Goal: Task Accomplishment & Management: Use online tool/utility

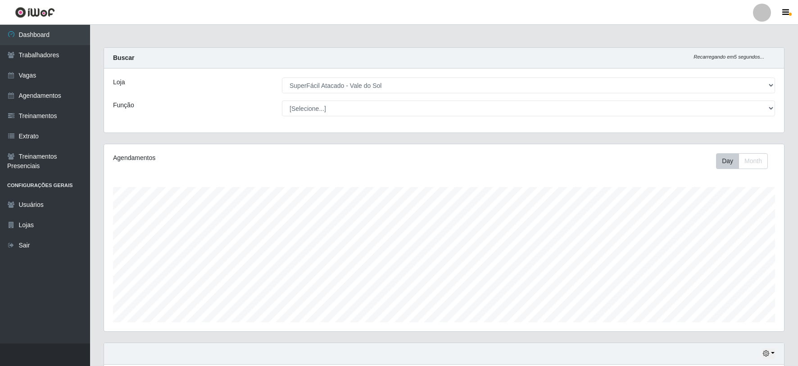
select select "502"
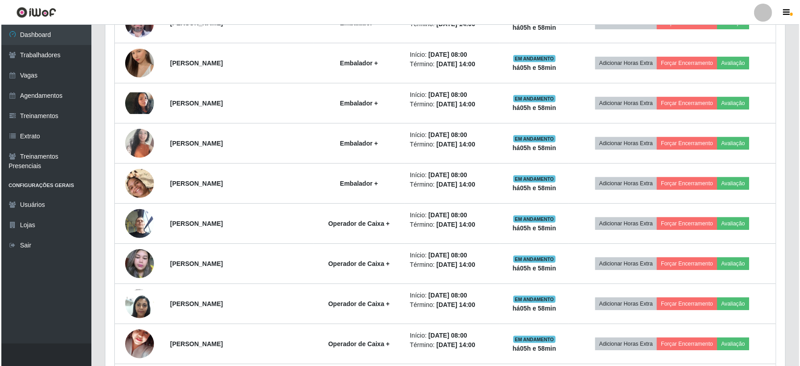
scroll to position [400, 0]
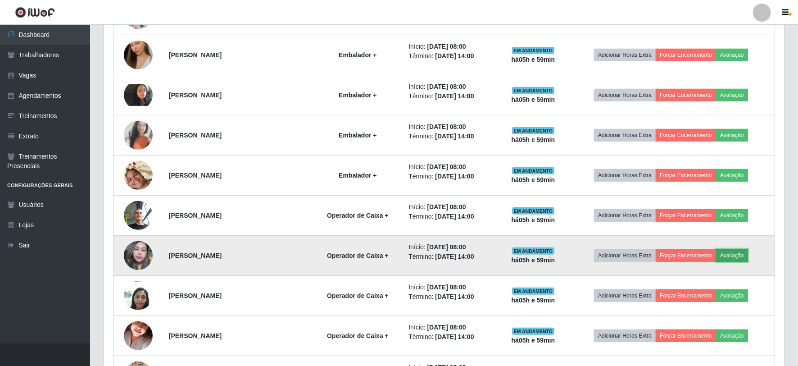
click at [739, 254] on button "Avaliação" at bounding box center [732, 255] width 32 height 13
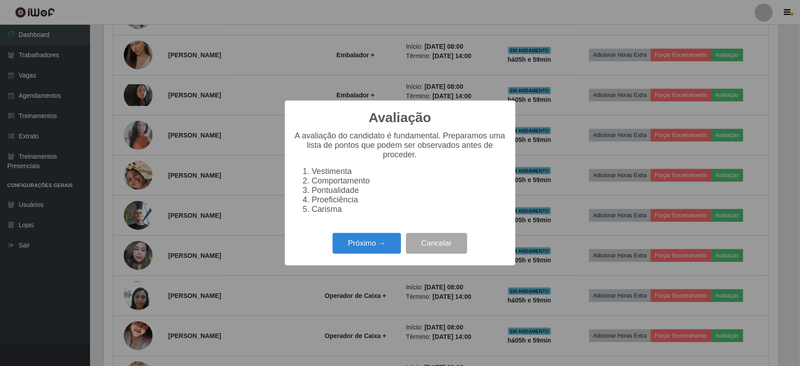
scroll to position [186, 674]
click at [370, 245] on button "Próximo →" at bounding box center [367, 243] width 68 height 21
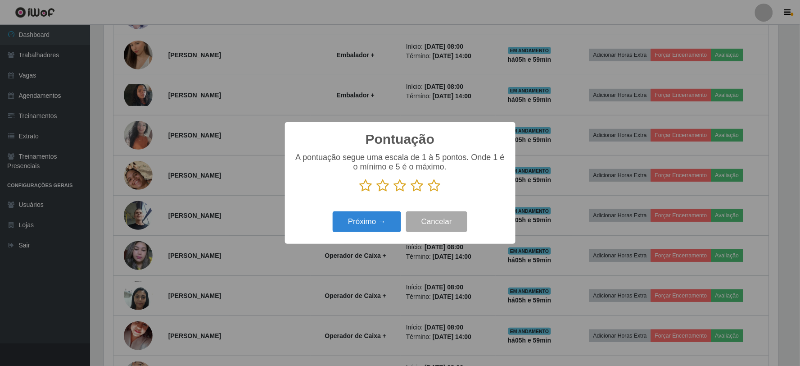
scroll to position [449959, 449472]
click at [433, 182] on icon at bounding box center [434, 186] width 13 height 14
click at [428, 192] on input "radio" at bounding box center [428, 192] width 0 height 0
click at [380, 221] on button "Próximo →" at bounding box center [367, 221] width 68 height 21
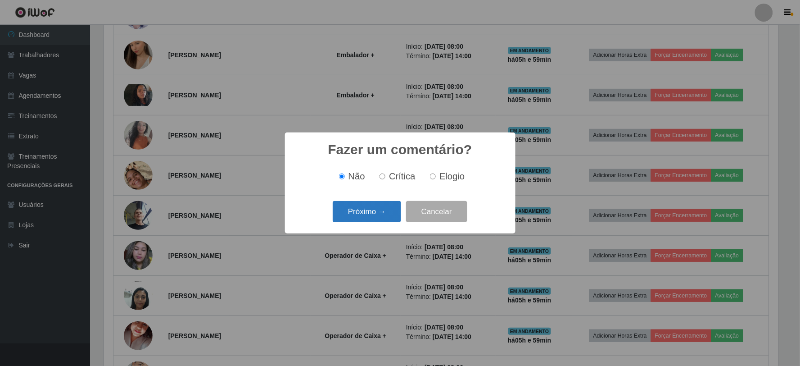
click at [388, 209] on button "Próximo →" at bounding box center [367, 211] width 68 height 21
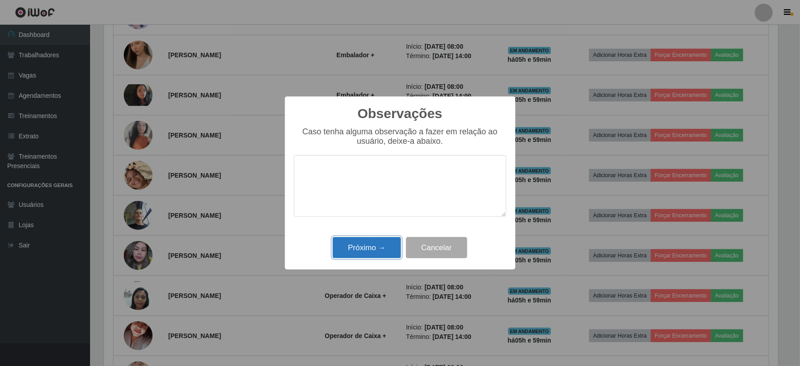
click at [374, 249] on button "Próximo →" at bounding box center [367, 247] width 68 height 21
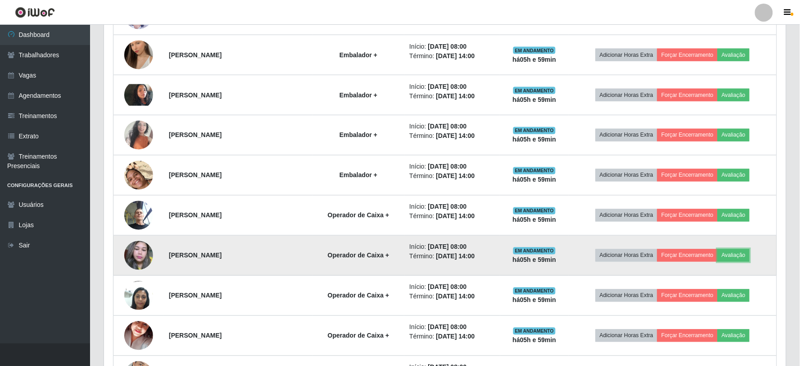
scroll to position [186, 680]
click at [677, 251] on button "Forçar Encerramento" at bounding box center [685, 255] width 60 height 13
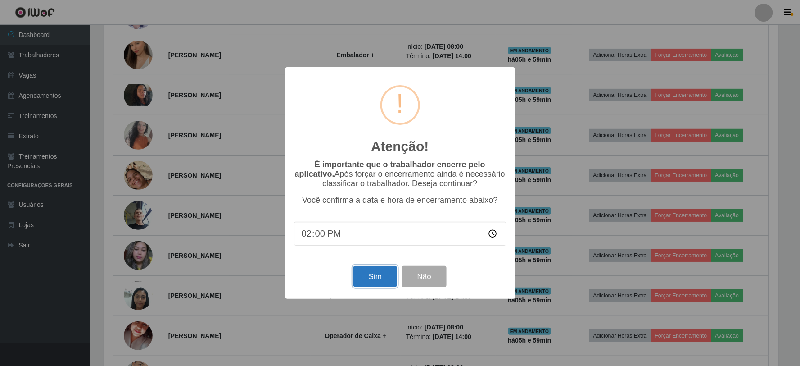
click at [372, 283] on button "Sim" at bounding box center [375, 276] width 44 height 21
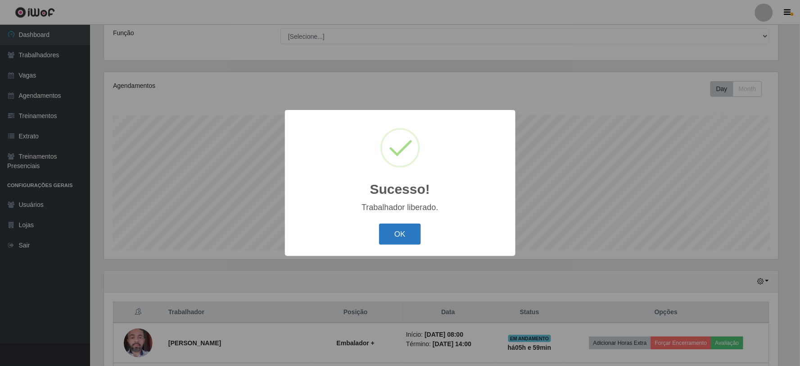
click at [397, 233] on button "OK" at bounding box center [400, 233] width 42 height 21
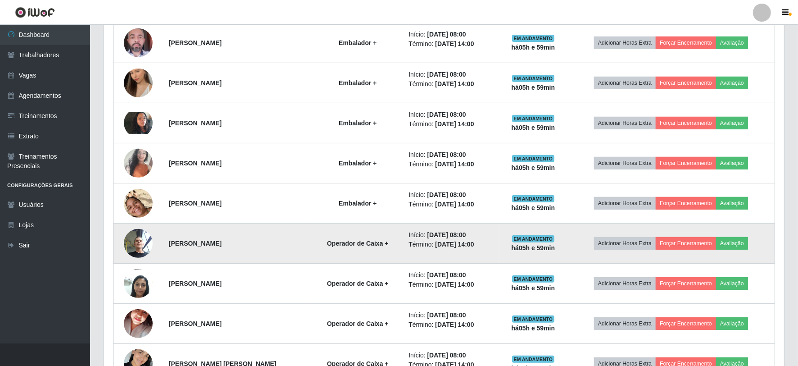
scroll to position [422, 0]
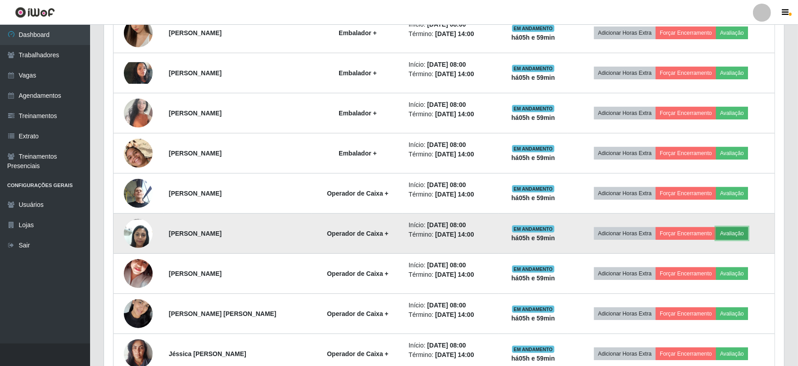
click at [740, 236] on button "Avaliação" at bounding box center [732, 233] width 32 height 13
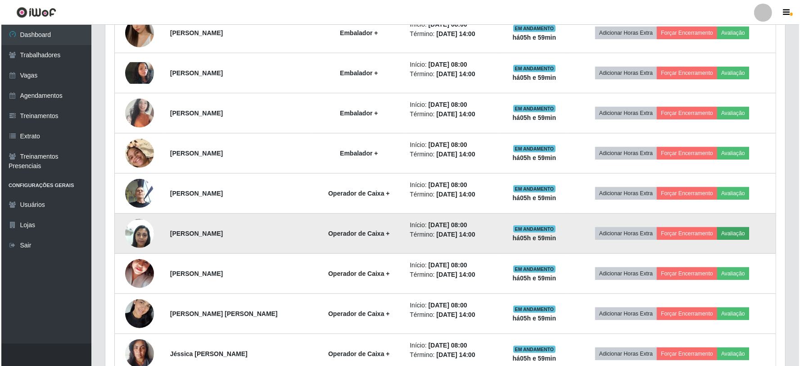
scroll to position [186, 674]
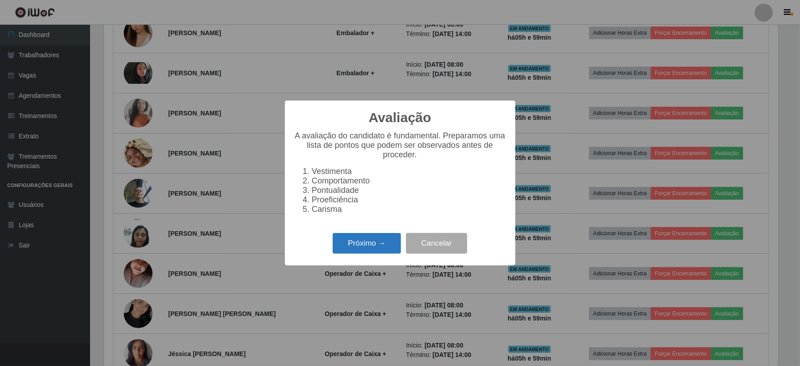
click at [373, 248] on button "Próximo →" at bounding box center [367, 243] width 68 height 21
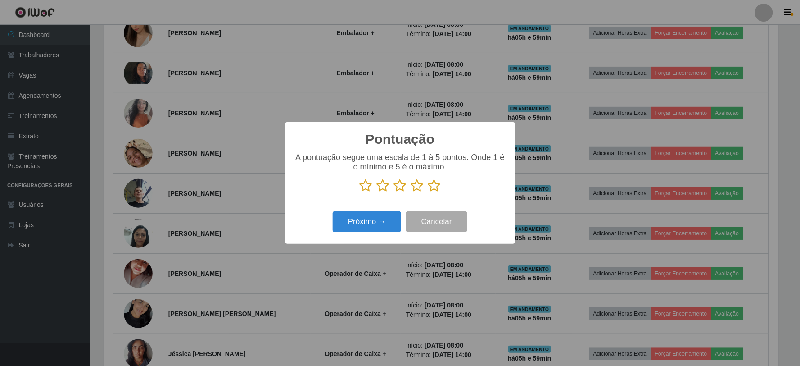
scroll to position [449959, 449472]
click at [430, 185] on icon at bounding box center [434, 186] width 13 height 14
click at [428, 192] on input "radio" at bounding box center [428, 192] width 0 height 0
click at [347, 226] on button "Próximo →" at bounding box center [367, 221] width 68 height 21
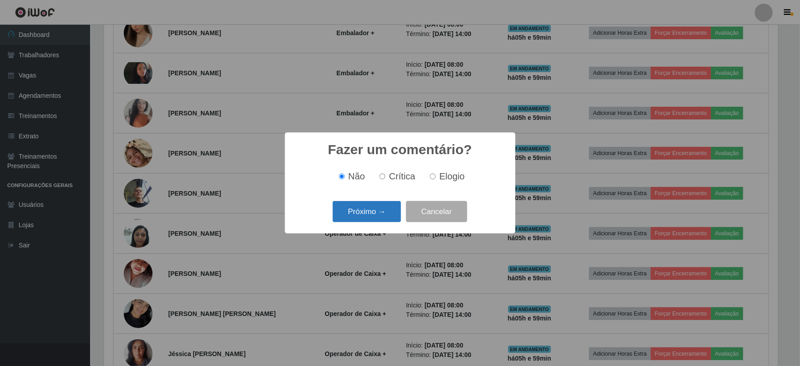
click at [368, 212] on button "Próximo →" at bounding box center [367, 211] width 68 height 21
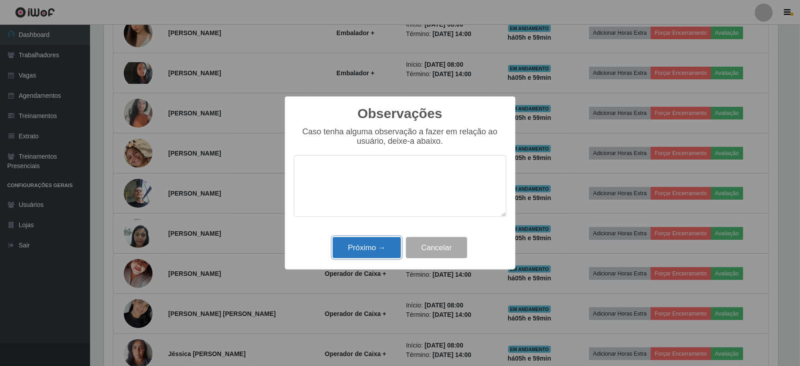
click at [371, 242] on button "Próximo →" at bounding box center [367, 247] width 68 height 21
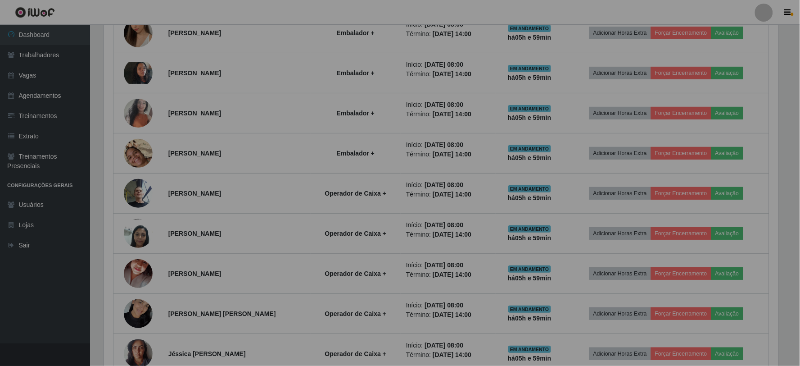
scroll to position [186, 680]
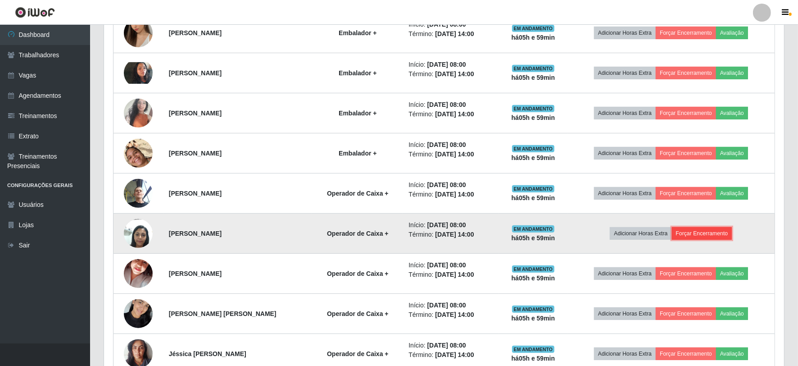
click at [682, 231] on button "Forçar Encerramento" at bounding box center [702, 233] width 60 height 13
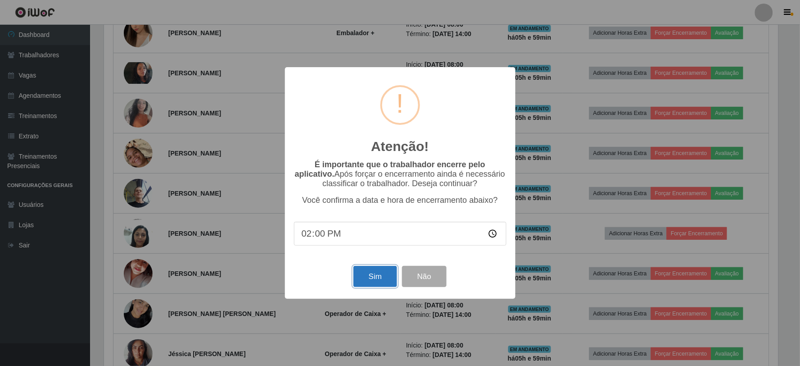
click at [370, 277] on button "Sim" at bounding box center [375, 276] width 44 height 21
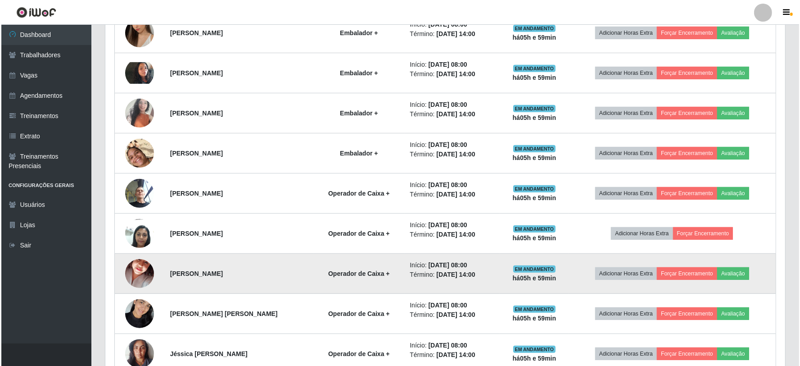
scroll to position [0, 0]
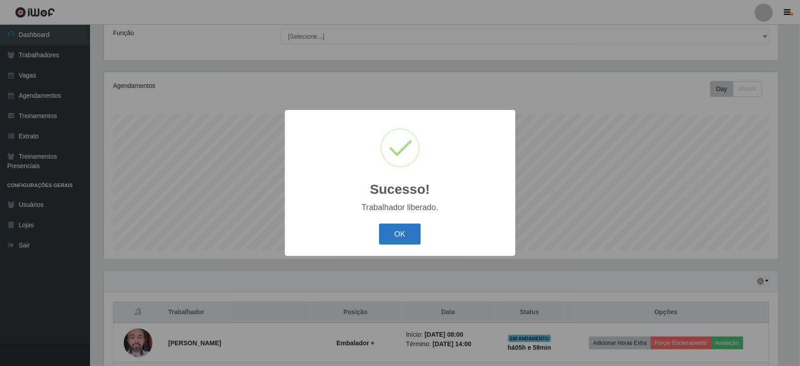
click at [397, 242] on button "OK" at bounding box center [400, 233] width 42 height 21
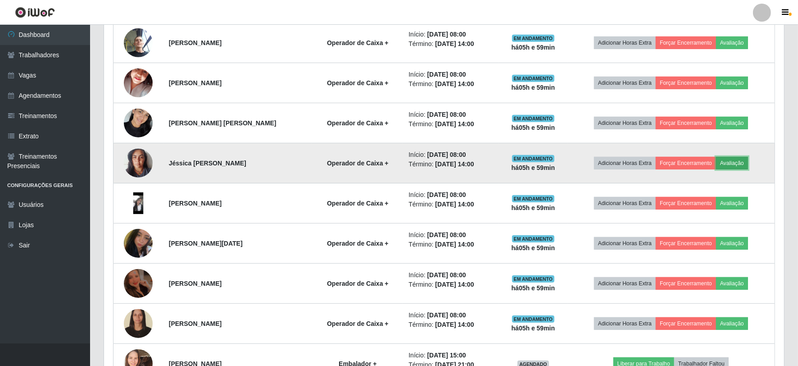
click at [734, 158] on button "Avaliação" at bounding box center [732, 163] width 32 height 13
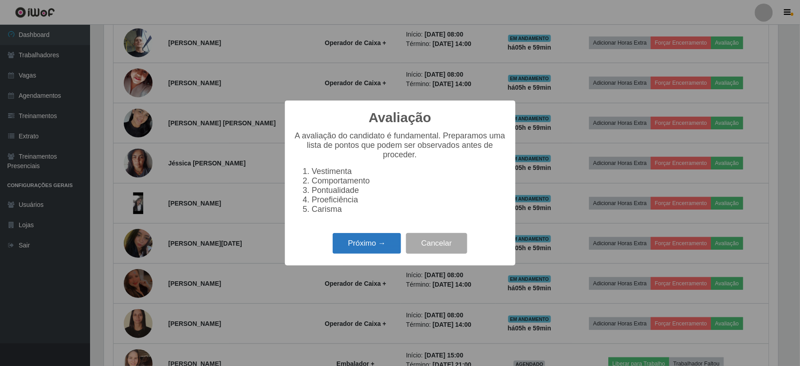
click at [369, 239] on button "Próximo →" at bounding box center [367, 243] width 68 height 21
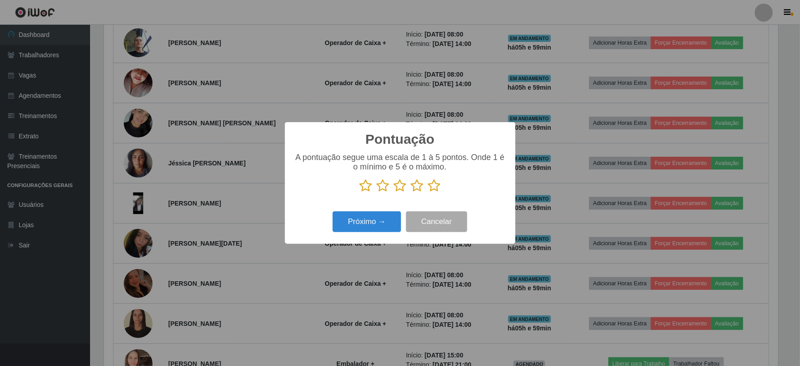
click at [431, 189] on icon at bounding box center [434, 186] width 13 height 14
click at [428, 192] on input "radio" at bounding box center [428, 192] width 0 height 0
click at [384, 217] on button "Próximo →" at bounding box center [367, 221] width 68 height 21
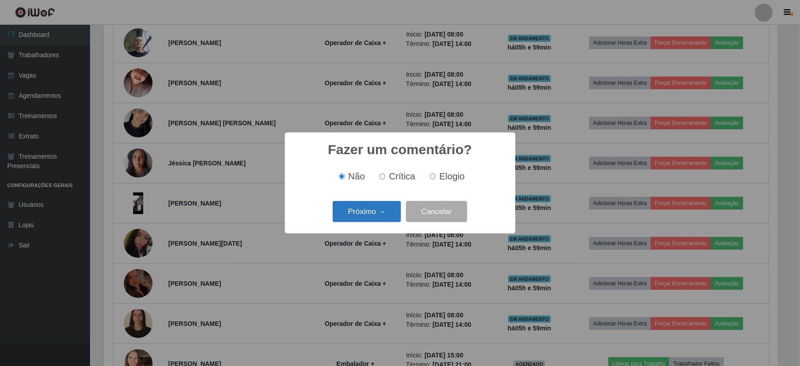
click at [386, 212] on button "Próximo →" at bounding box center [367, 211] width 68 height 21
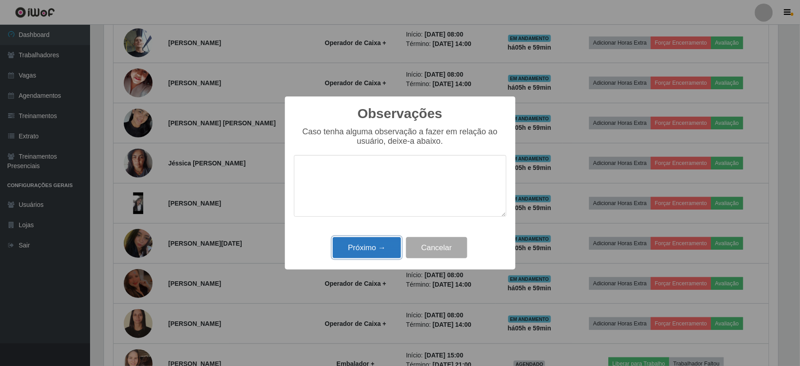
click at [366, 239] on button "Próximo →" at bounding box center [367, 247] width 68 height 21
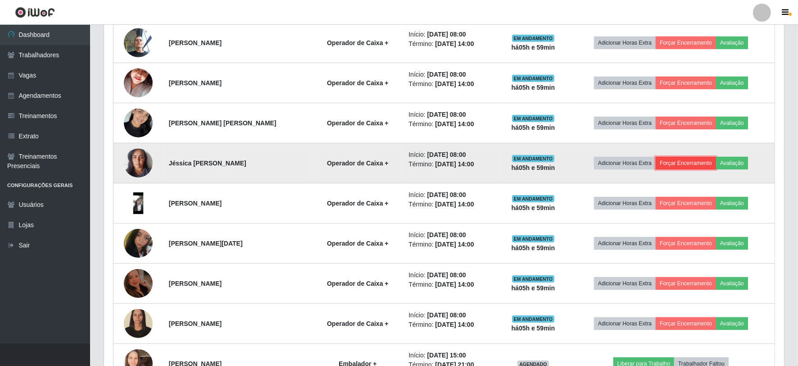
click at [677, 161] on button "Forçar Encerramento" at bounding box center [685, 163] width 60 height 13
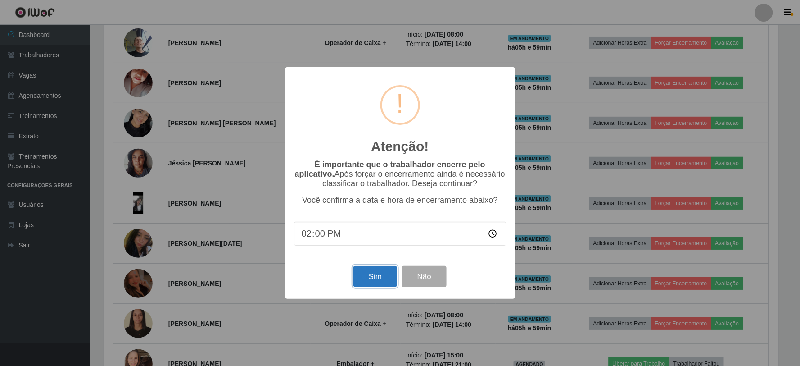
click at [361, 275] on button "Sim" at bounding box center [375, 276] width 44 height 21
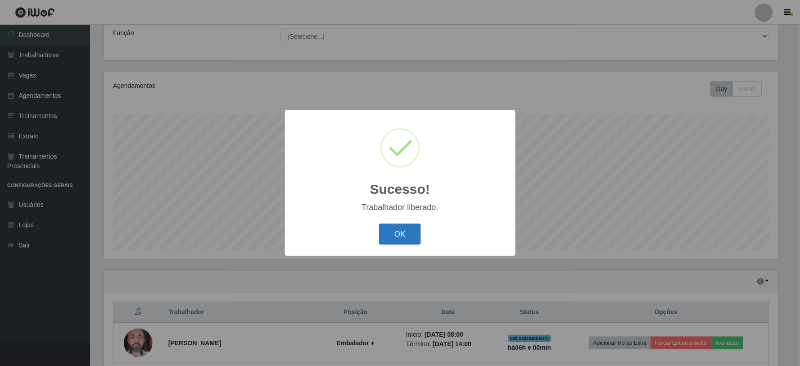
click at [400, 223] on button "OK" at bounding box center [400, 233] width 42 height 21
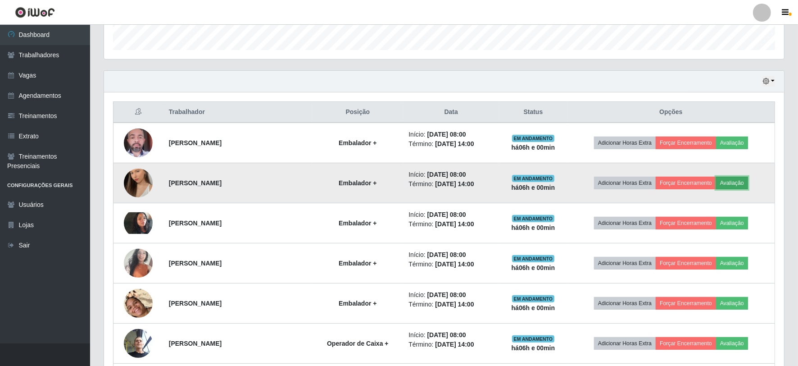
click at [740, 179] on button "Avaliação" at bounding box center [732, 182] width 32 height 13
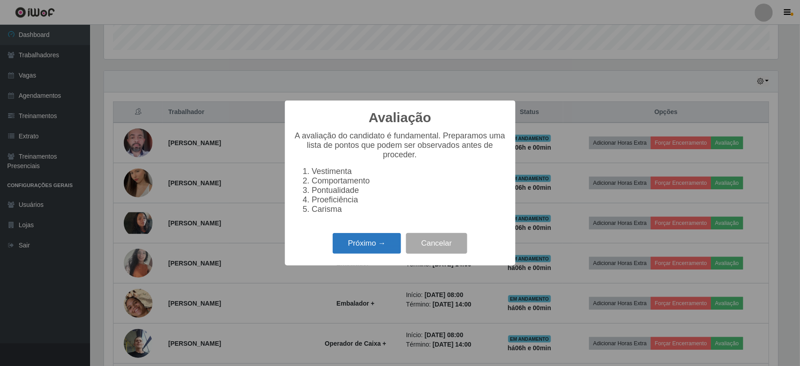
click at [375, 245] on button "Próximo →" at bounding box center [367, 243] width 68 height 21
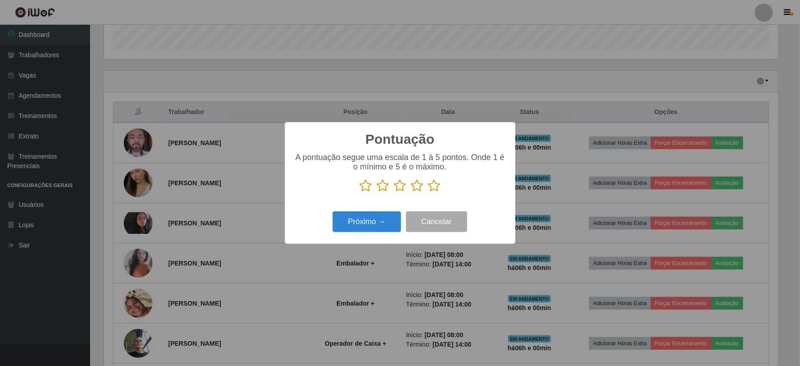
click at [431, 186] on icon at bounding box center [434, 186] width 13 height 14
click at [428, 192] on input "radio" at bounding box center [428, 192] width 0 height 0
click at [383, 217] on button "Próximo →" at bounding box center [367, 221] width 68 height 21
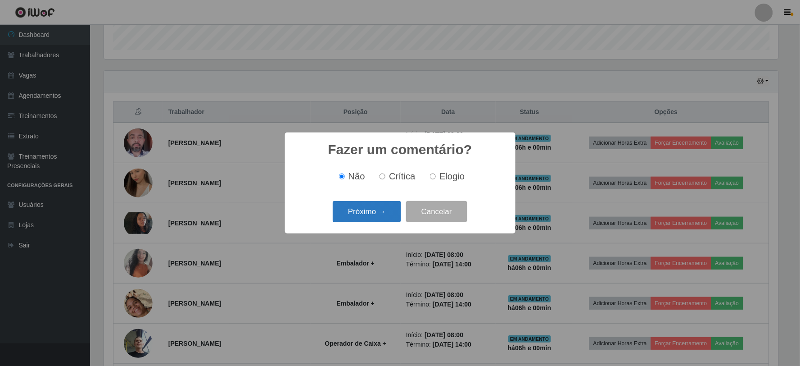
click at [383, 212] on button "Próximo →" at bounding box center [367, 211] width 68 height 21
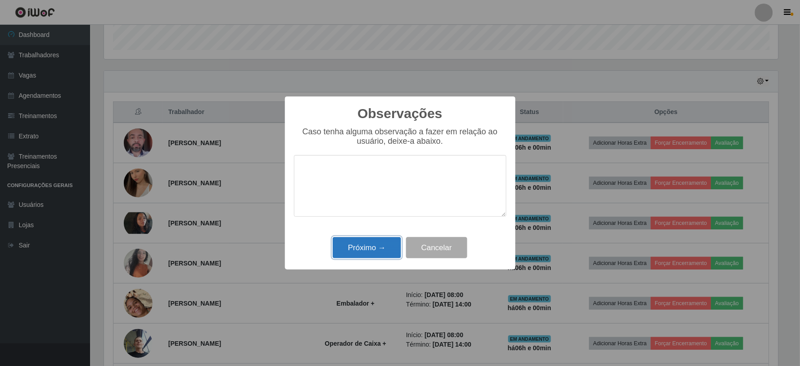
click at [386, 244] on button "Próximo →" at bounding box center [367, 247] width 68 height 21
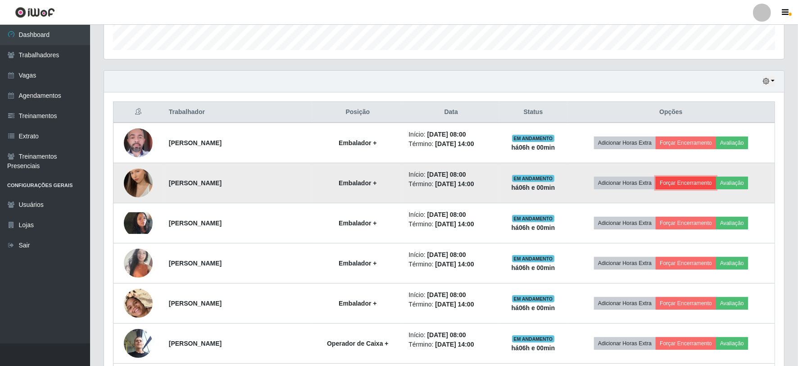
click at [673, 183] on button "Forçar Encerramento" at bounding box center [685, 182] width 60 height 13
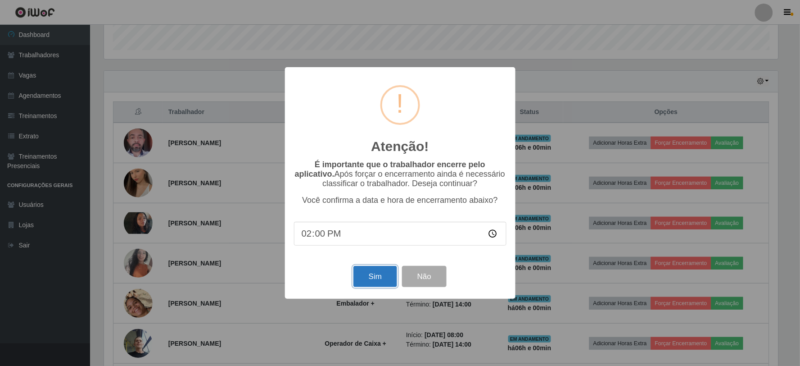
click at [368, 277] on button "Sim" at bounding box center [375, 276] width 44 height 21
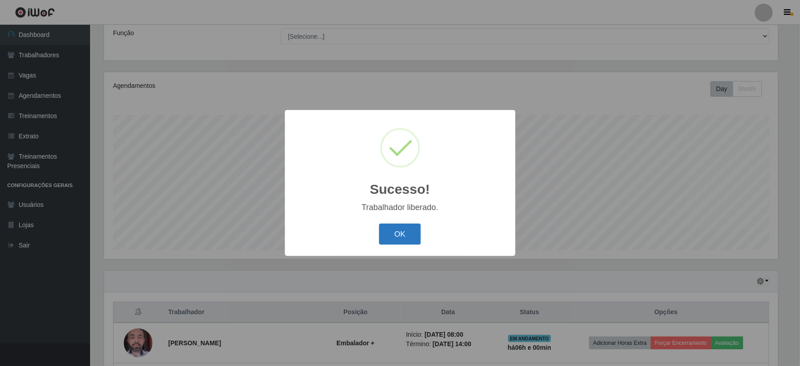
click at [403, 236] on button "OK" at bounding box center [400, 233] width 42 height 21
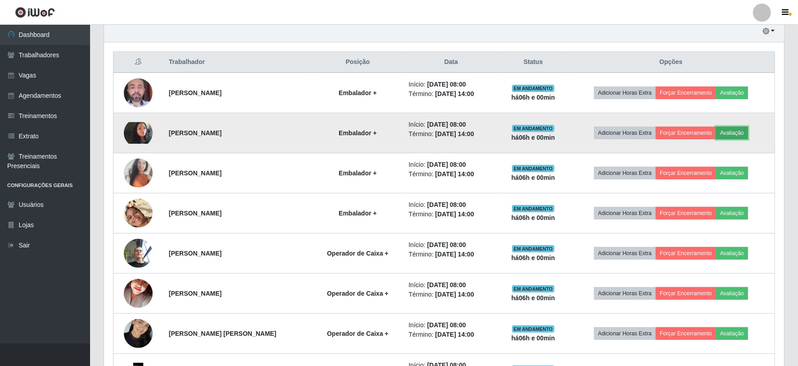
click at [728, 128] on button "Avaliação" at bounding box center [732, 132] width 32 height 13
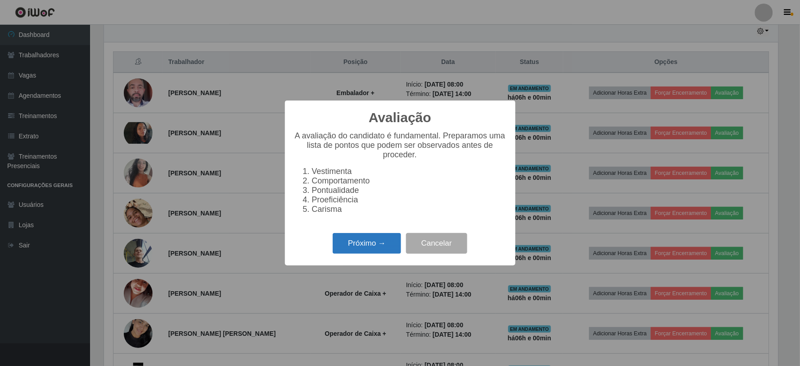
click at [384, 245] on button "Próximo →" at bounding box center [367, 243] width 68 height 21
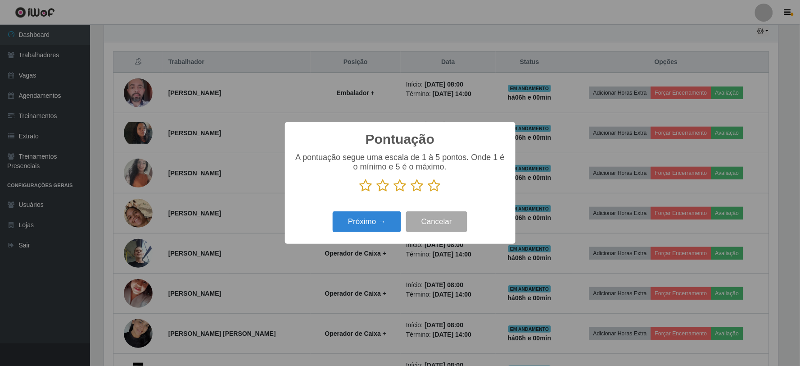
click at [434, 185] on icon at bounding box center [434, 186] width 13 height 14
click at [428, 192] on input "radio" at bounding box center [428, 192] width 0 height 0
click at [368, 224] on button "Próximo →" at bounding box center [367, 221] width 68 height 21
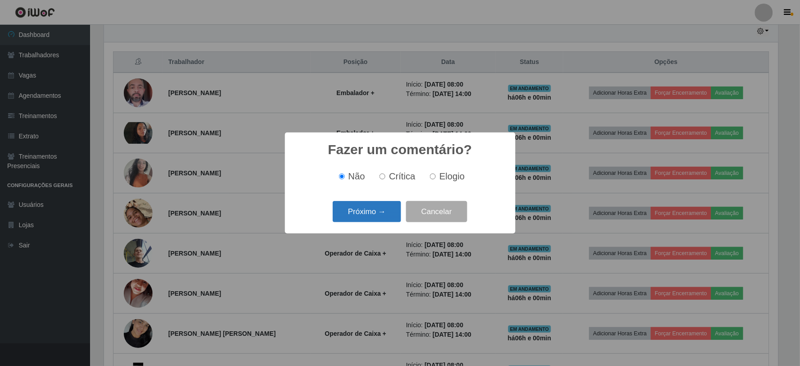
click at [379, 213] on button "Próximo →" at bounding box center [367, 211] width 68 height 21
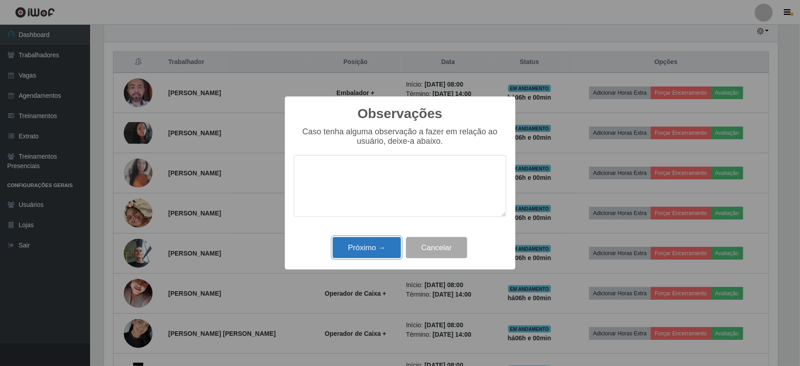
click at [372, 242] on button "Próximo →" at bounding box center [367, 247] width 68 height 21
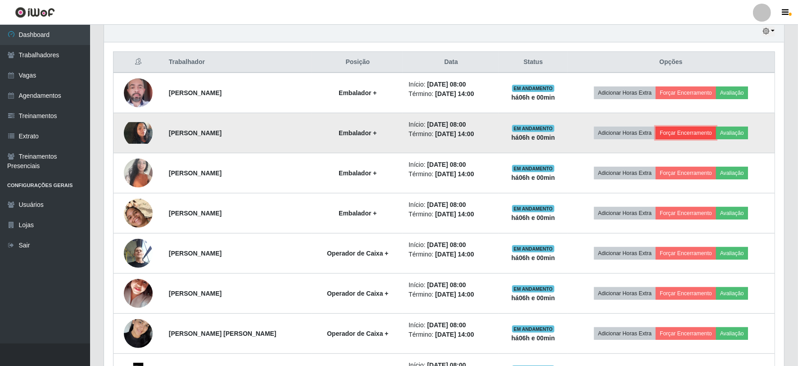
click at [695, 135] on button "Forçar Encerramento" at bounding box center [685, 132] width 60 height 13
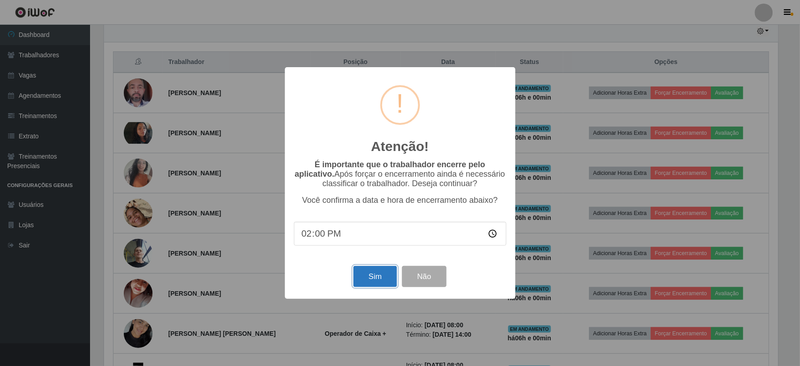
click at [367, 280] on button "Sim" at bounding box center [375, 276] width 44 height 21
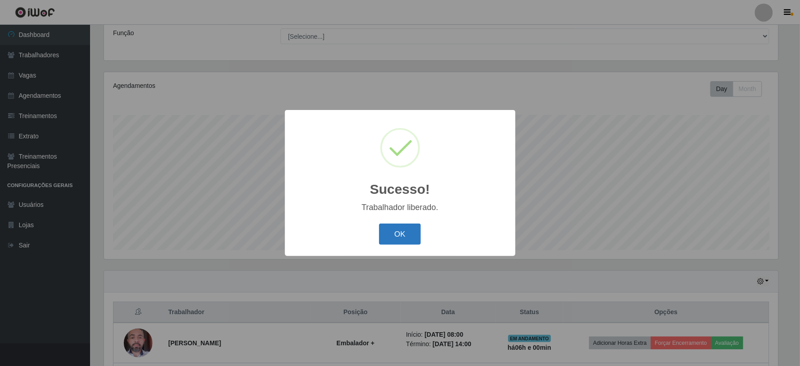
click at [408, 244] on button "OK" at bounding box center [400, 233] width 42 height 21
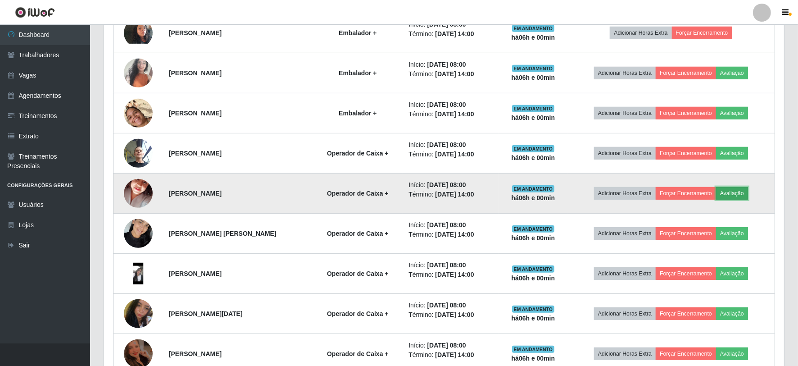
click at [743, 190] on button "Avaliação" at bounding box center [732, 193] width 32 height 13
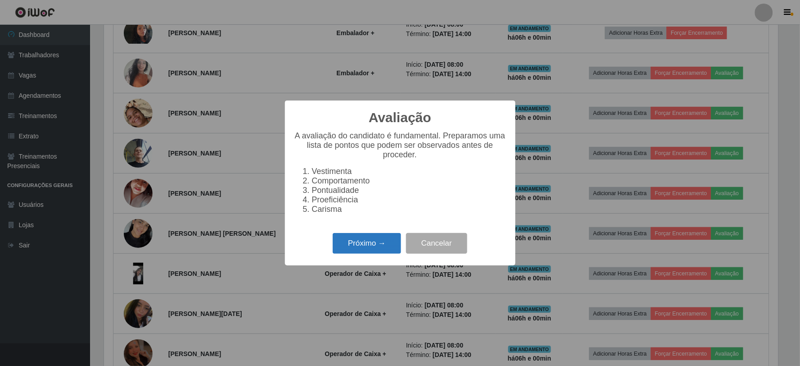
click at [372, 254] on button "Próximo →" at bounding box center [367, 243] width 68 height 21
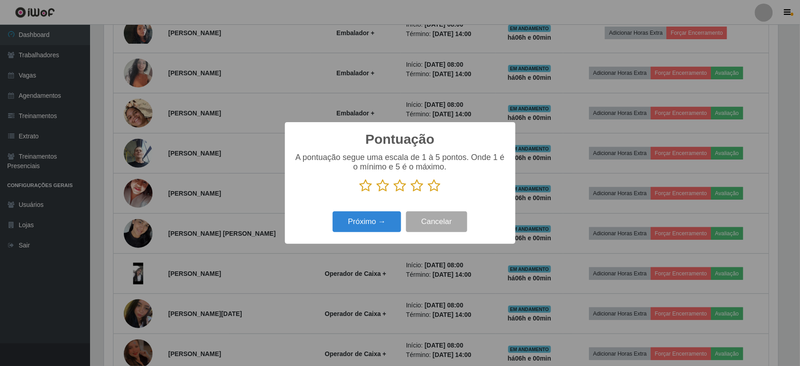
click at [434, 180] on icon at bounding box center [434, 186] width 13 height 14
click at [428, 192] on input "radio" at bounding box center [428, 192] width 0 height 0
click at [375, 228] on button "Próximo →" at bounding box center [367, 221] width 68 height 21
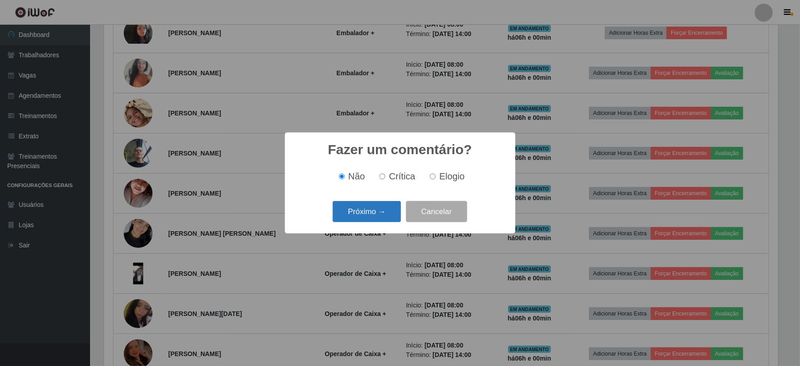
click at [380, 214] on button "Próximo →" at bounding box center [367, 211] width 68 height 21
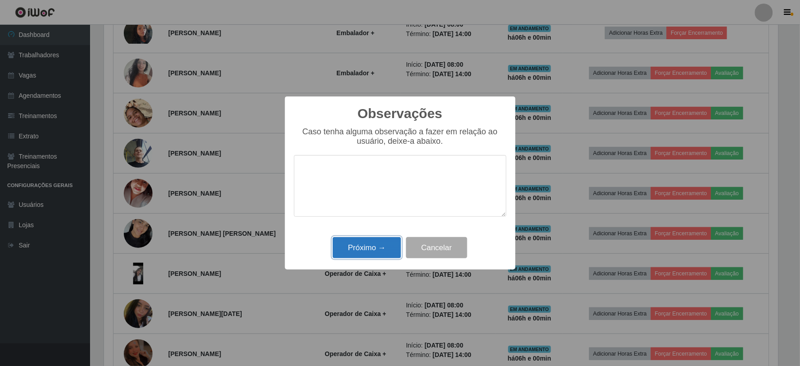
click at [393, 247] on button "Próximo →" at bounding box center [367, 247] width 68 height 21
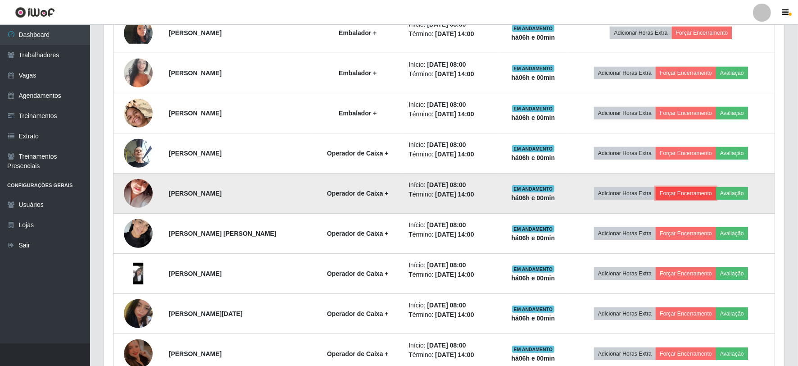
click at [673, 192] on button "Forçar Encerramento" at bounding box center [685, 193] width 60 height 13
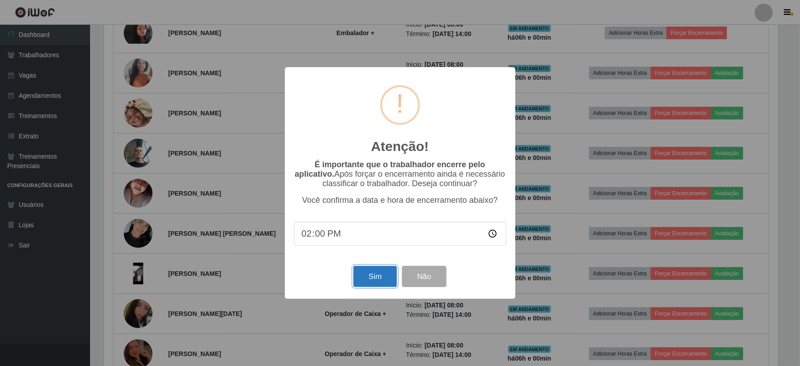
click at [362, 277] on button "Sim" at bounding box center [375, 276] width 44 height 21
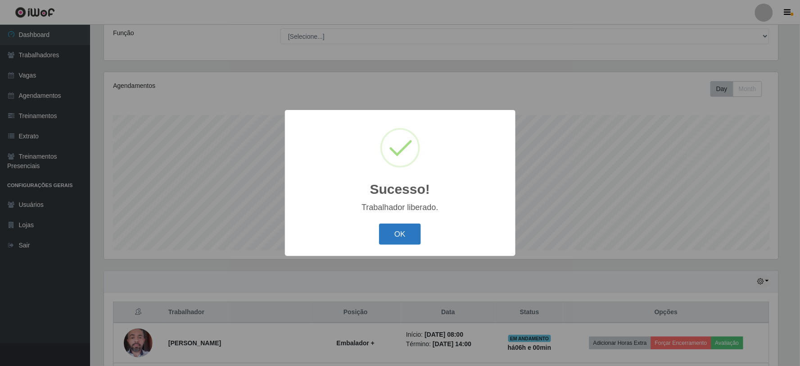
click at [400, 241] on button "OK" at bounding box center [400, 233] width 42 height 21
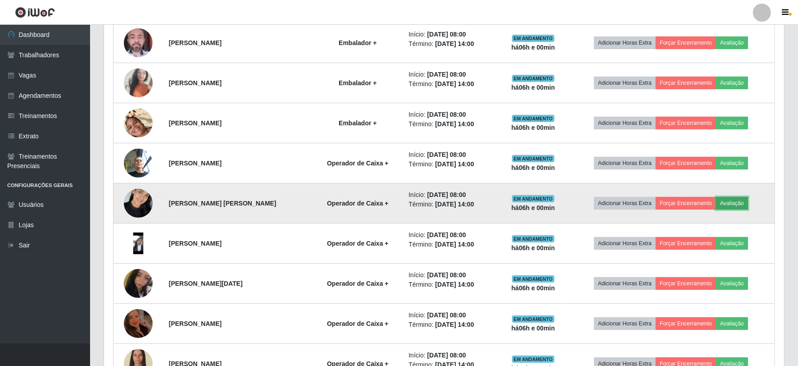
click at [725, 206] on button "Avaliação" at bounding box center [732, 203] width 32 height 13
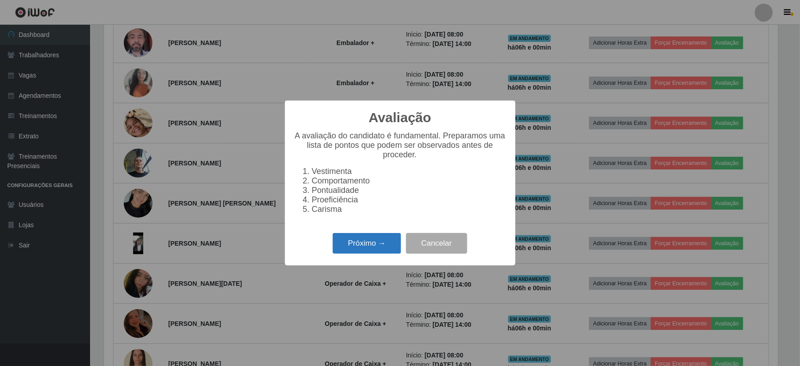
click at [386, 245] on button "Próximo →" at bounding box center [367, 243] width 68 height 21
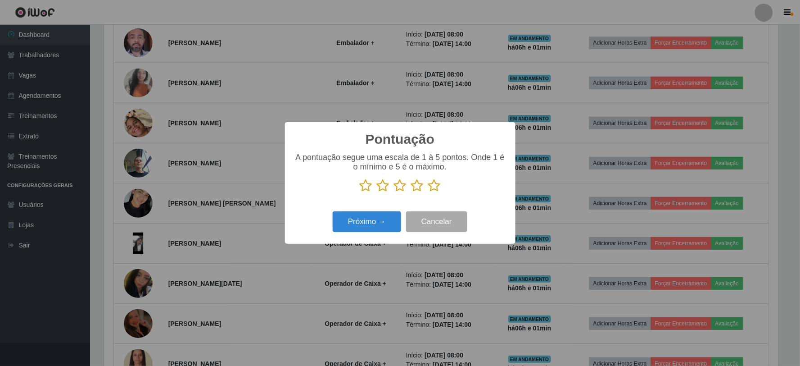
click at [436, 188] on icon at bounding box center [434, 186] width 13 height 14
click at [428, 192] on input "radio" at bounding box center [428, 192] width 0 height 0
click at [381, 221] on button "Próximo →" at bounding box center [367, 221] width 68 height 21
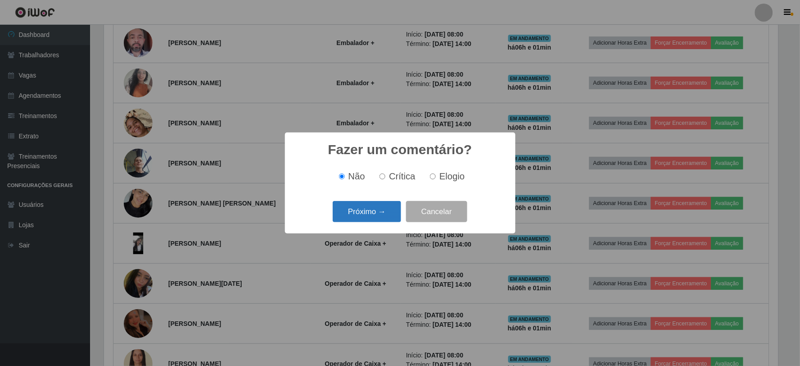
click at [386, 213] on button "Próximo →" at bounding box center [367, 211] width 68 height 21
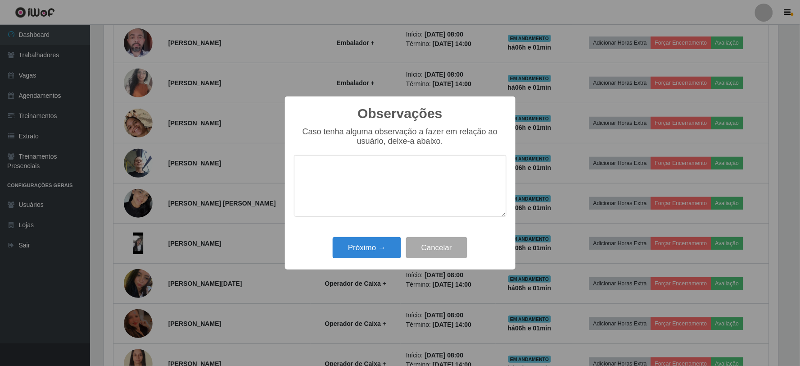
click at [370, 237] on div "Próximo → Cancelar" at bounding box center [400, 248] width 212 height 26
click at [370, 241] on button "Próximo →" at bounding box center [367, 247] width 68 height 21
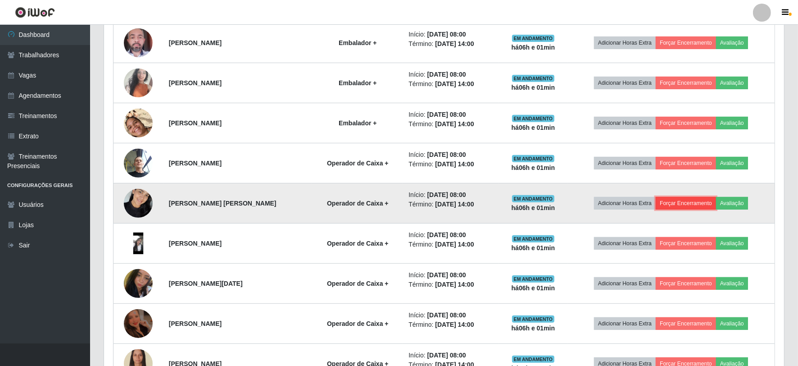
click at [668, 203] on button "Forçar Encerramento" at bounding box center [685, 203] width 60 height 13
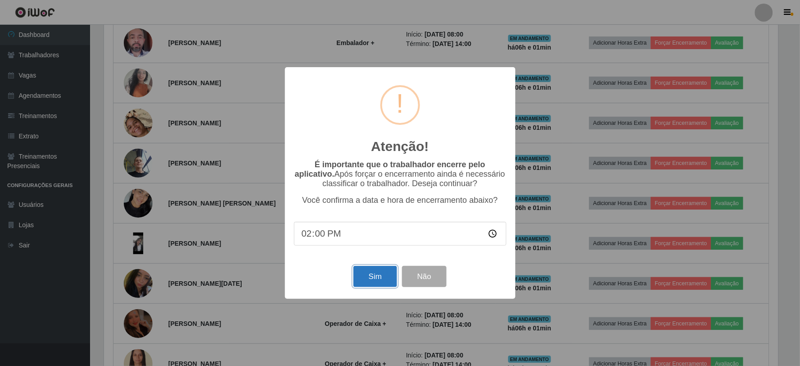
click at [370, 275] on button "Sim" at bounding box center [375, 276] width 44 height 21
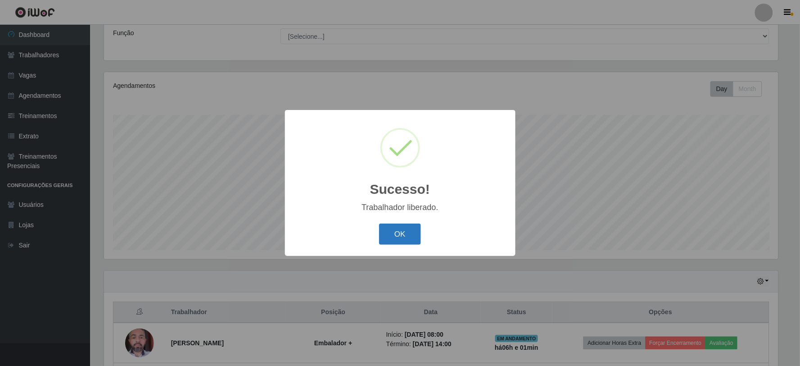
click at [402, 237] on button "OK" at bounding box center [400, 233] width 42 height 21
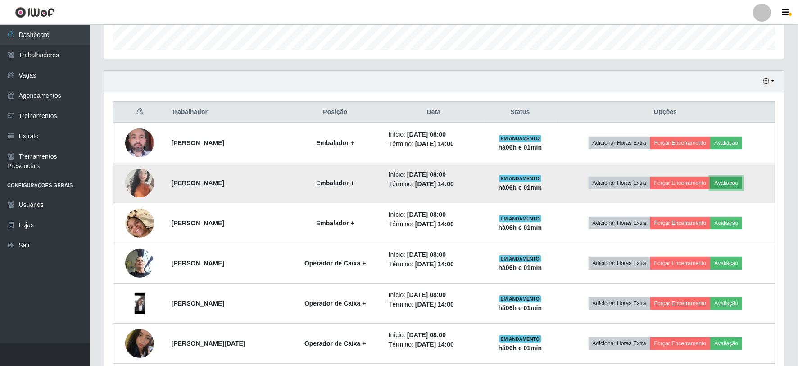
click at [729, 183] on button "Avaliação" at bounding box center [726, 182] width 32 height 13
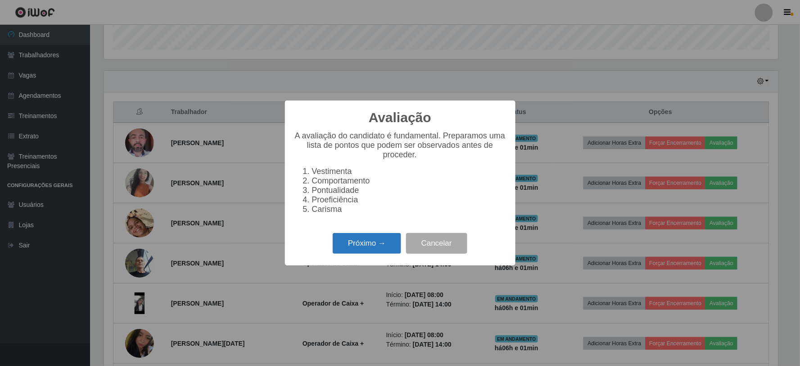
click at [353, 248] on button "Próximo →" at bounding box center [367, 243] width 68 height 21
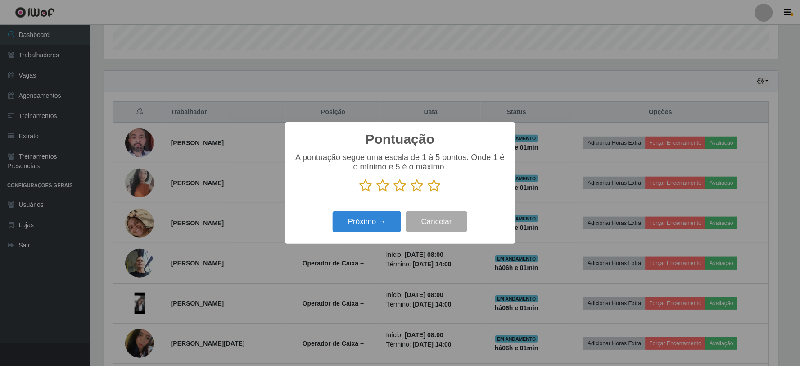
click at [431, 183] on icon at bounding box center [434, 186] width 13 height 14
click at [428, 192] on input "radio" at bounding box center [428, 192] width 0 height 0
click at [371, 221] on button "Próximo →" at bounding box center [367, 221] width 68 height 21
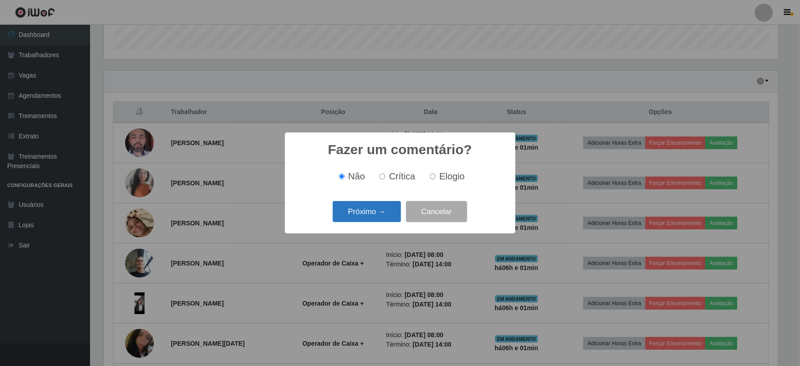
click at [374, 215] on button "Próximo →" at bounding box center [367, 211] width 68 height 21
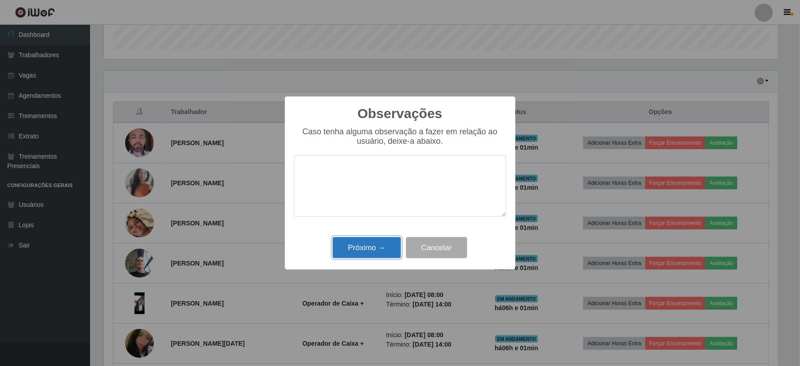
click at [377, 248] on button "Próximo →" at bounding box center [367, 247] width 68 height 21
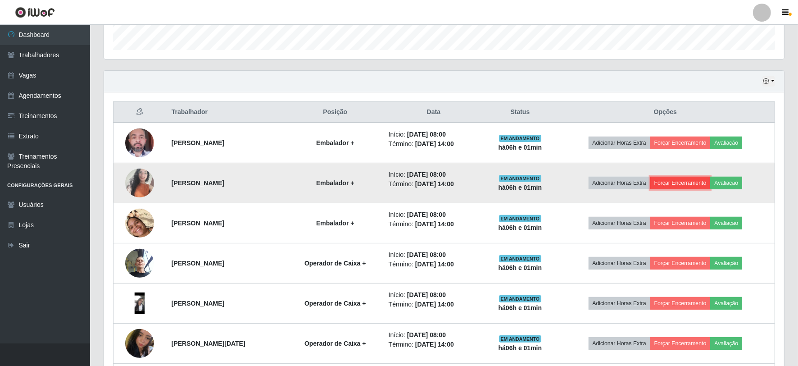
click at [681, 181] on button "Forçar Encerramento" at bounding box center [680, 182] width 60 height 13
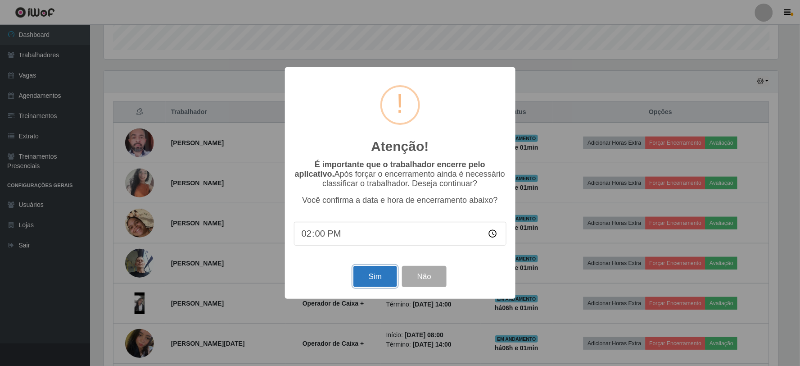
click at [363, 278] on button "Sim" at bounding box center [375, 276] width 44 height 21
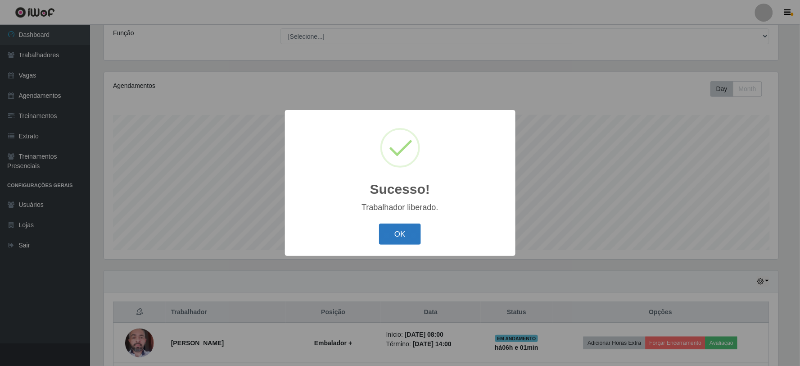
click at [392, 233] on button "OK" at bounding box center [400, 233] width 42 height 21
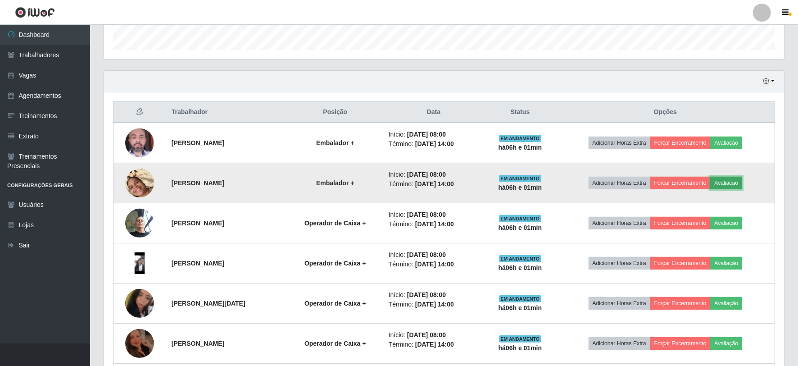
click at [737, 176] on button "Avaliação" at bounding box center [726, 182] width 32 height 13
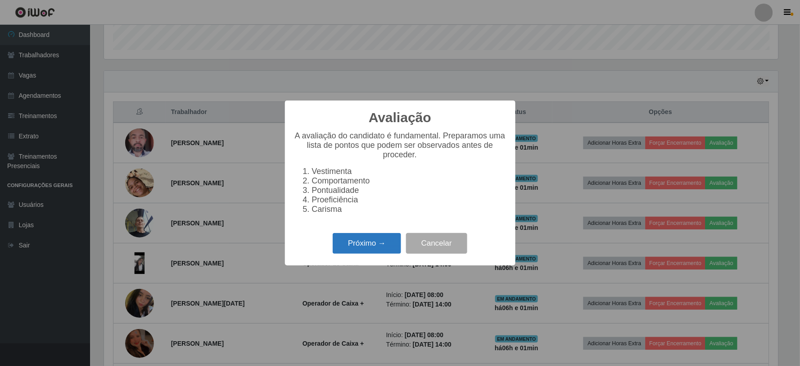
click at [375, 245] on button "Próximo →" at bounding box center [367, 243] width 68 height 21
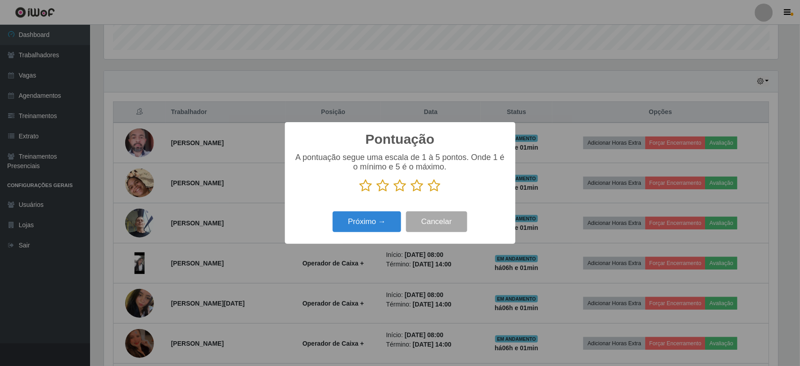
click at [430, 183] on icon at bounding box center [434, 186] width 13 height 14
click at [428, 192] on input "radio" at bounding box center [428, 192] width 0 height 0
click at [390, 213] on button "Próximo →" at bounding box center [367, 221] width 68 height 21
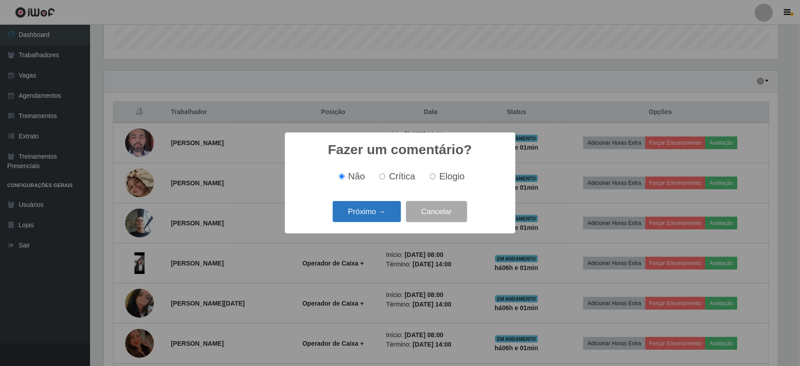
click at [394, 209] on button "Próximo →" at bounding box center [367, 211] width 68 height 21
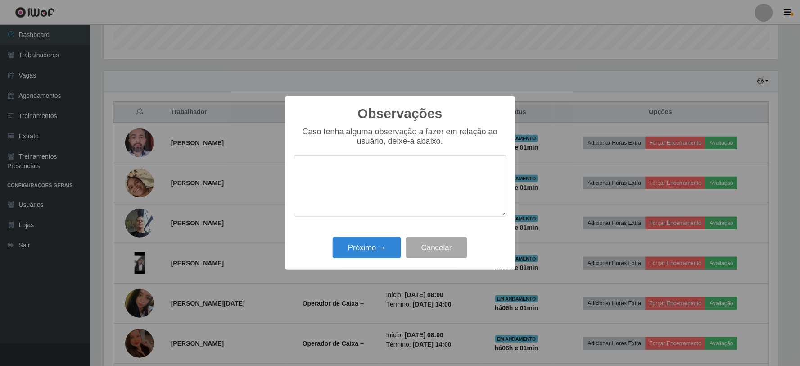
click at [375, 237] on div "Próximo → Cancelar" at bounding box center [400, 248] width 212 height 26
click at [372, 242] on button "Próximo →" at bounding box center [367, 247] width 68 height 21
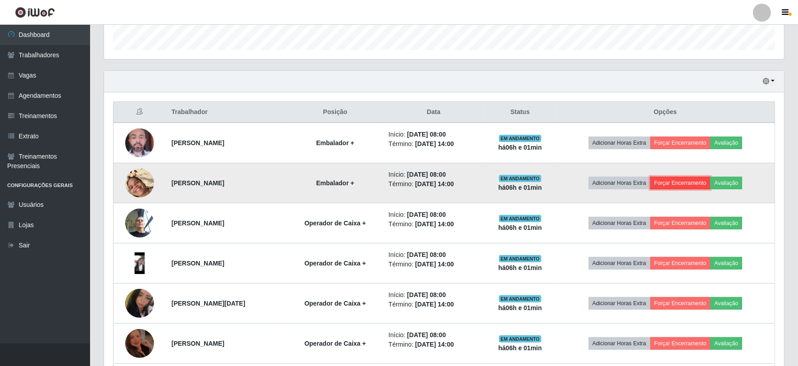
click at [673, 183] on button "Forçar Encerramento" at bounding box center [680, 182] width 60 height 13
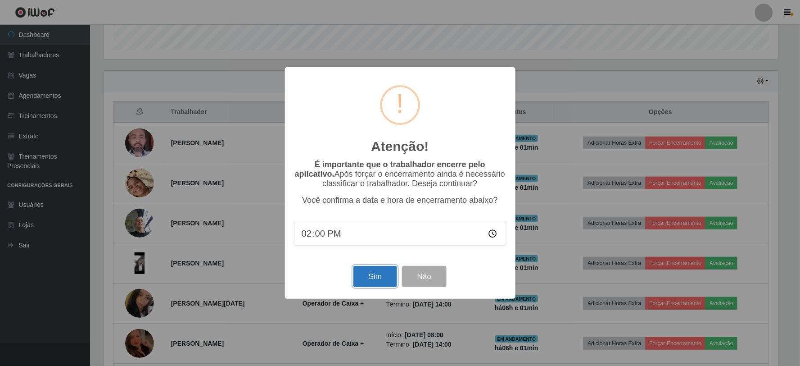
click at [365, 270] on button "Sim" at bounding box center [375, 276] width 44 height 21
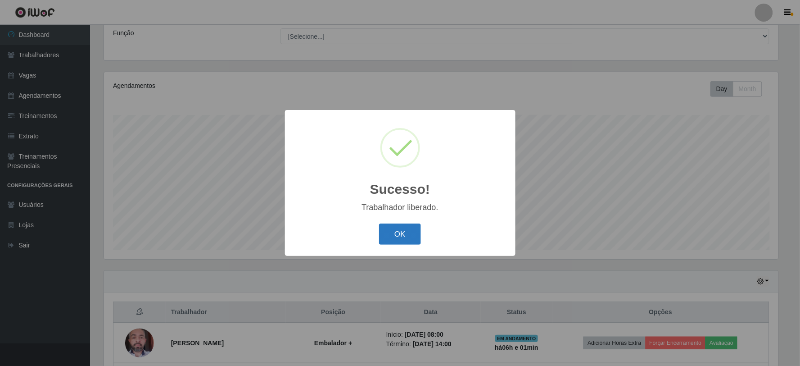
click at [410, 233] on button "OK" at bounding box center [400, 233] width 42 height 21
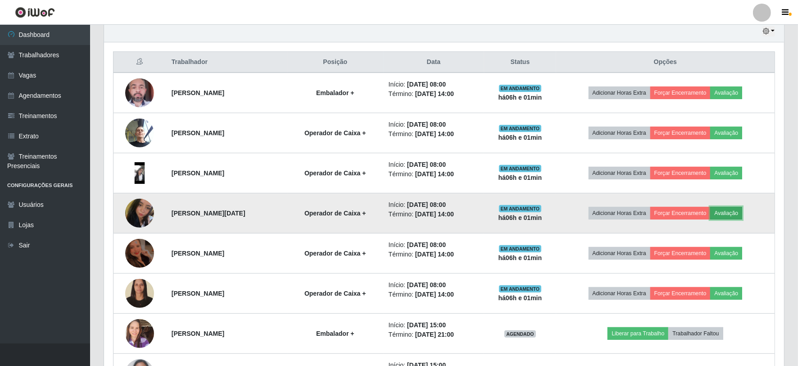
click at [732, 214] on button "Avaliação" at bounding box center [726, 213] width 32 height 13
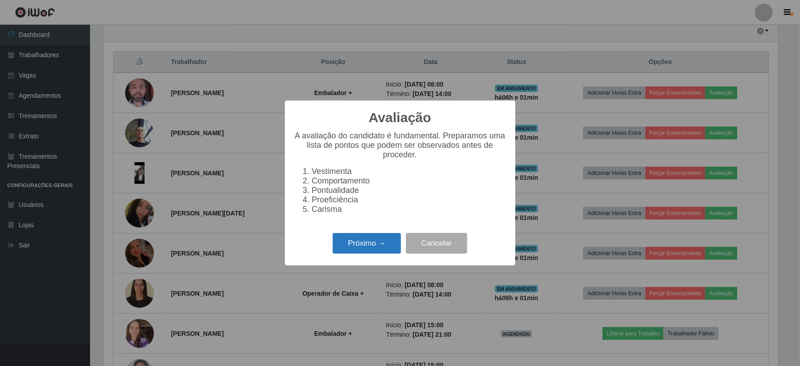
click at [361, 253] on button "Próximo →" at bounding box center [367, 243] width 68 height 21
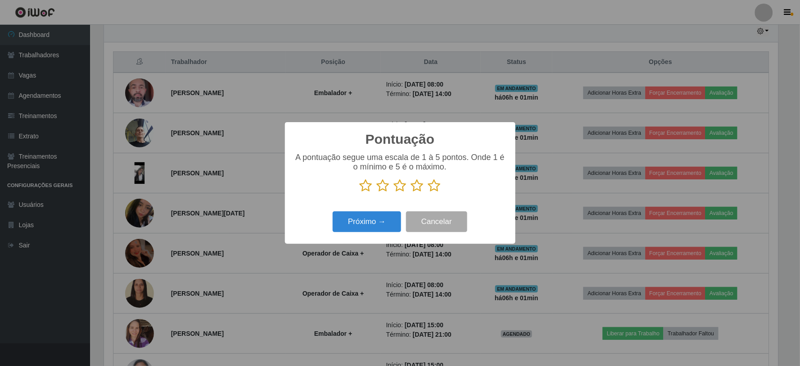
click at [431, 185] on icon at bounding box center [434, 186] width 13 height 14
click at [428, 192] on input "radio" at bounding box center [428, 192] width 0 height 0
click at [379, 226] on button "Próximo →" at bounding box center [367, 221] width 68 height 21
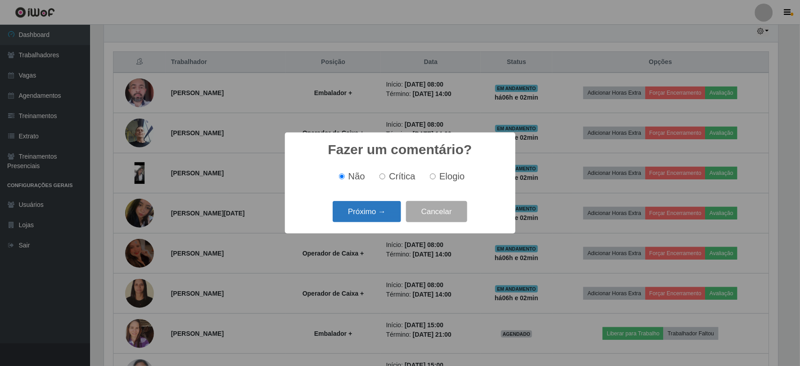
click at [379, 217] on button "Próximo →" at bounding box center [367, 211] width 68 height 21
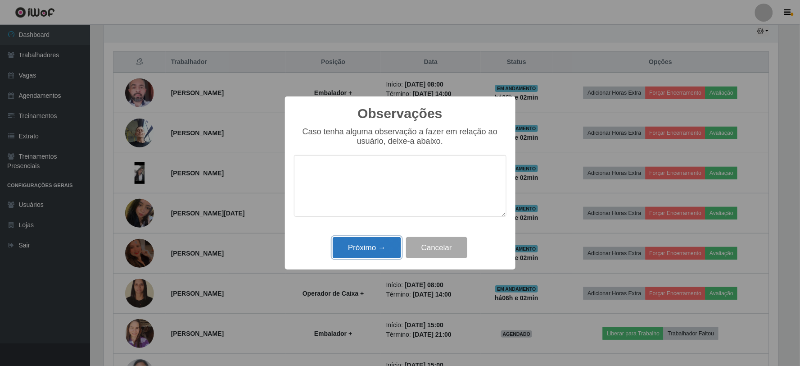
click at [367, 252] on button "Próximo →" at bounding box center [367, 247] width 68 height 21
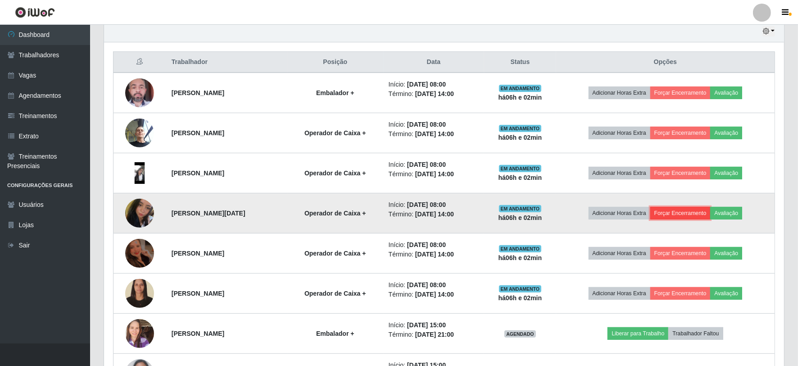
click at [694, 213] on button "Forçar Encerramento" at bounding box center [680, 213] width 60 height 13
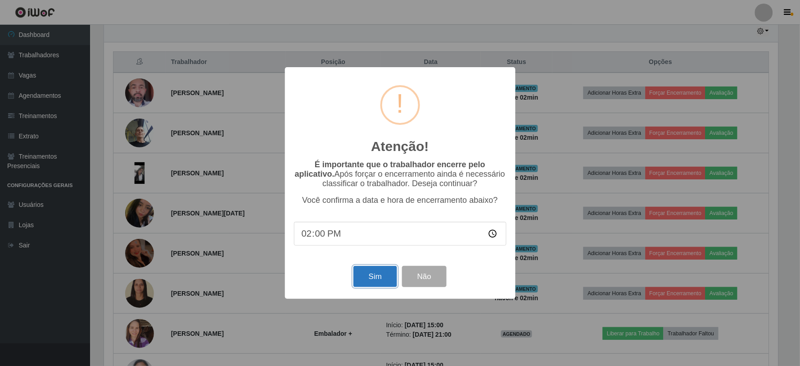
click at [366, 278] on button "Sim" at bounding box center [375, 276] width 44 height 21
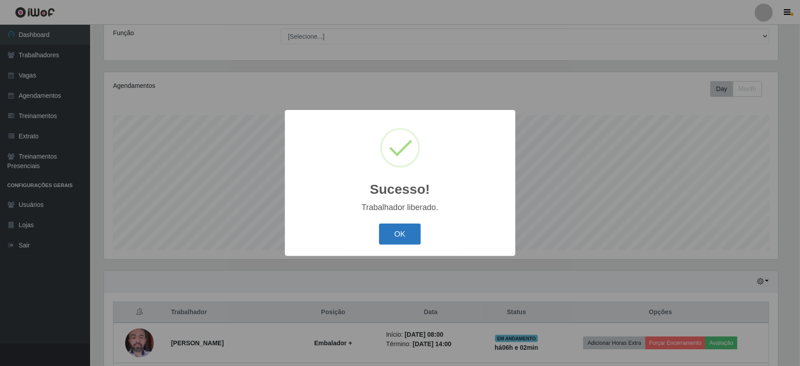
click at [390, 239] on button "OK" at bounding box center [400, 233] width 42 height 21
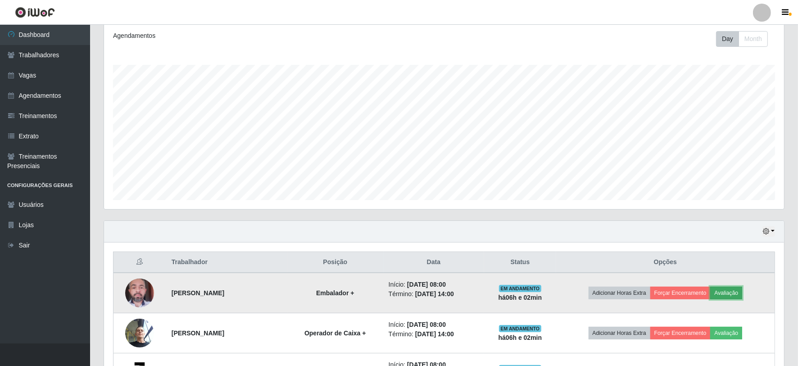
click at [742, 293] on button "Avaliação" at bounding box center [726, 292] width 32 height 13
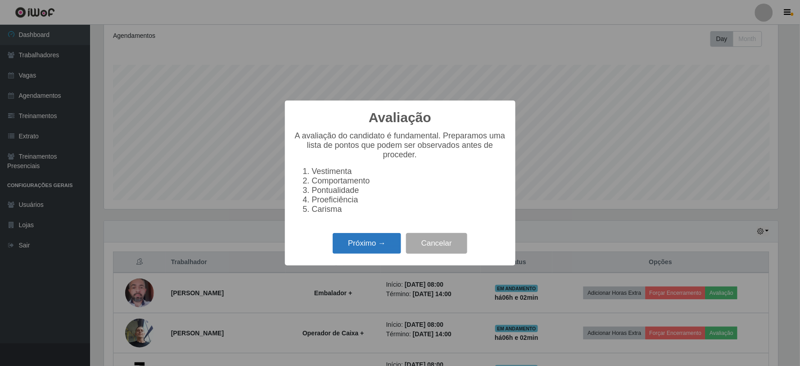
click at [339, 247] on button "Próximo →" at bounding box center [367, 243] width 68 height 21
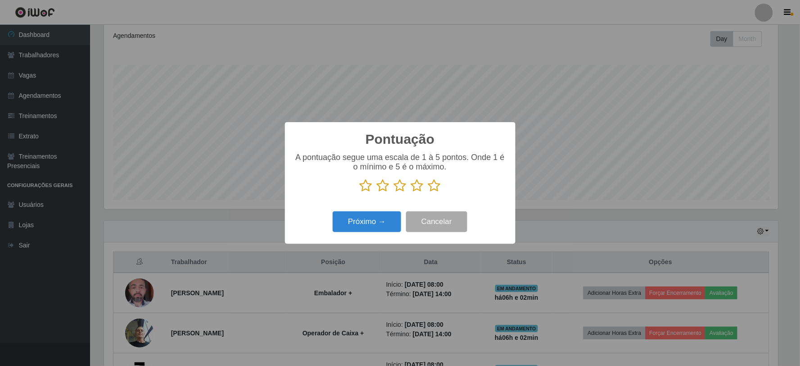
click at [440, 186] on p at bounding box center [400, 186] width 212 height 14
click at [439, 186] on icon at bounding box center [434, 186] width 13 height 14
click at [428, 192] on input "radio" at bounding box center [428, 192] width 0 height 0
click at [384, 217] on button "Próximo →" at bounding box center [367, 221] width 68 height 21
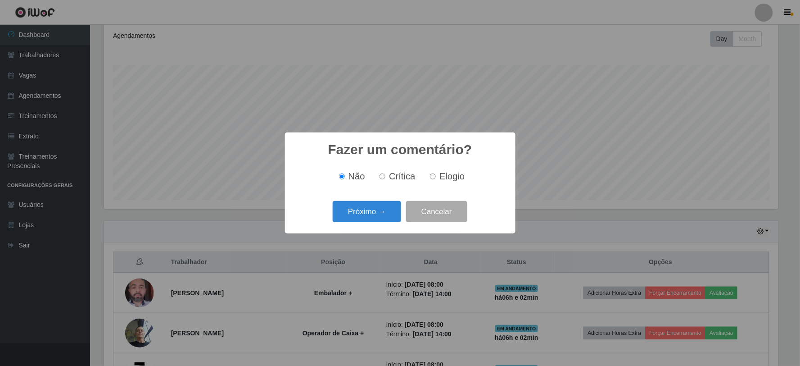
click at [384, 217] on button "Próximo →" at bounding box center [367, 211] width 68 height 21
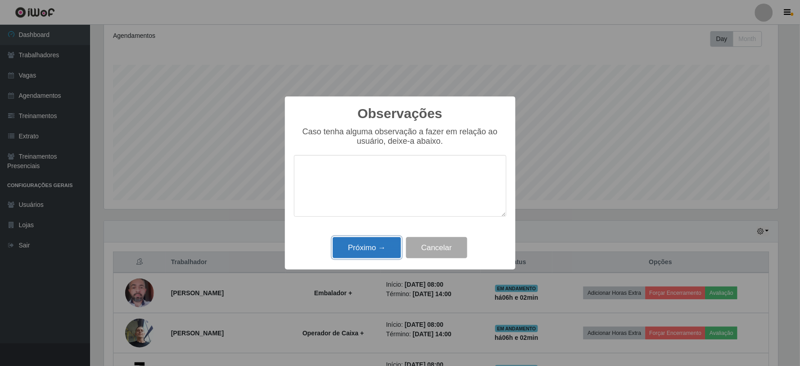
click at [370, 255] on button "Próximo →" at bounding box center [367, 247] width 68 height 21
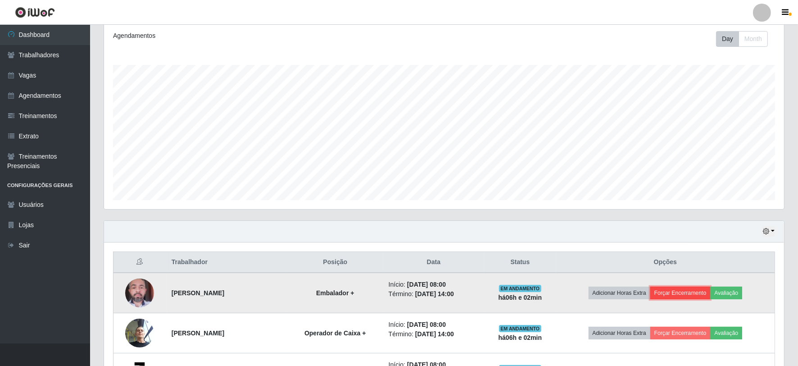
click at [705, 290] on button "Forçar Encerramento" at bounding box center [680, 292] width 60 height 13
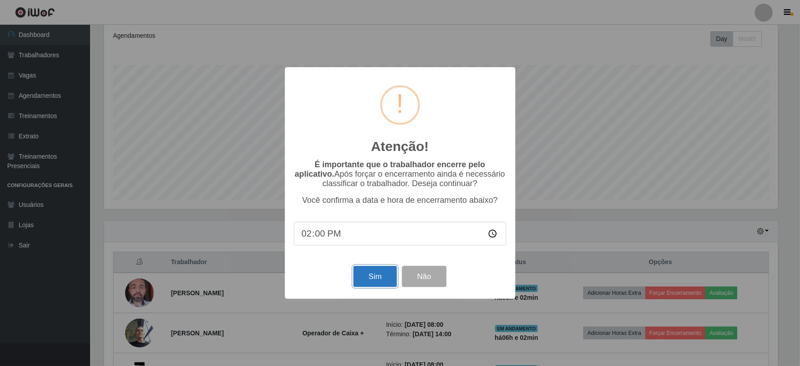
click at [366, 284] on button "Sim" at bounding box center [375, 276] width 44 height 21
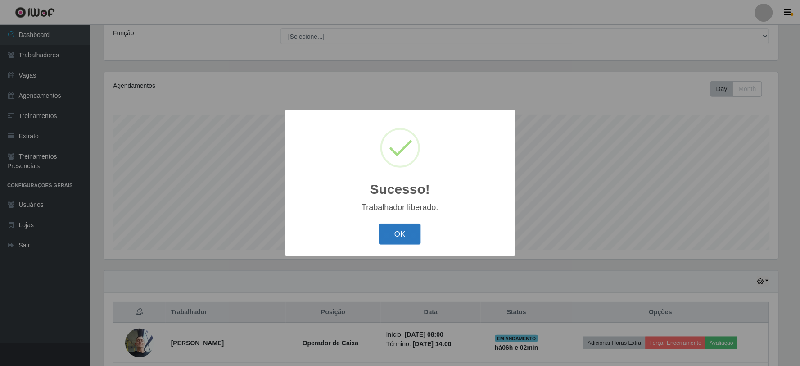
click at [405, 235] on button "OK" at bounding box center [400, 233] width 42 height 21
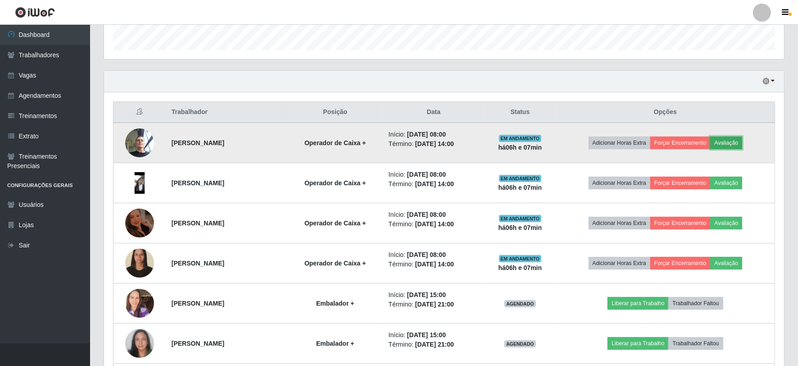
click at [741, 141] on button "Avaliação" at bounding box center [726, 142] width 32 height 13
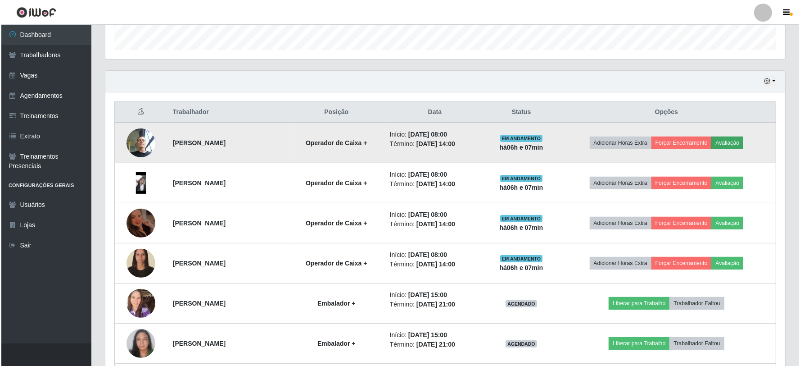
scroll to position [186, 674]
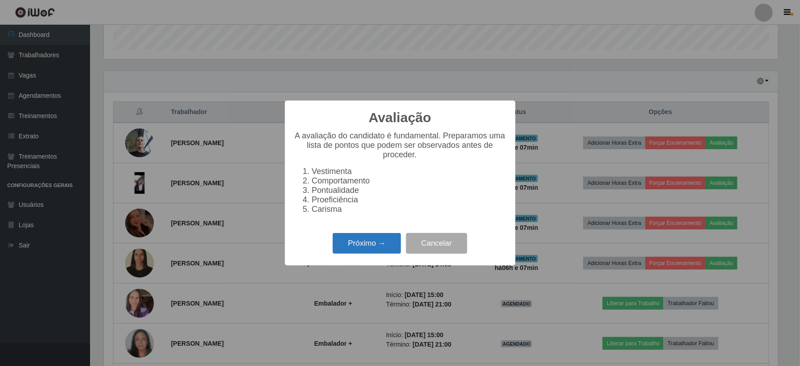
click at [380, 250] on button "Próximo →" at bounding box center [367, 243] width 68 height 21
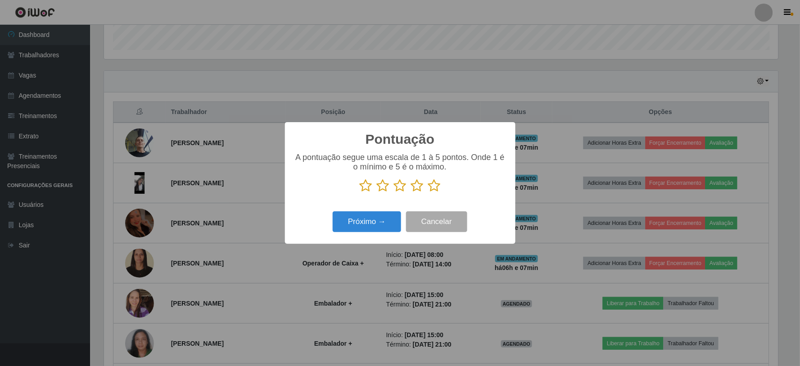
scroll to position [449959, 449472]
click at [432, 183] on icon at bounding box center [434, 186] width 13 height 14
click at [428, 192] on input "radio" at bounding box center [428, 192] width 0 height 0
click at [388, 218] on button "Próximo →" at bounding box center [367, 221] width 68 height 21
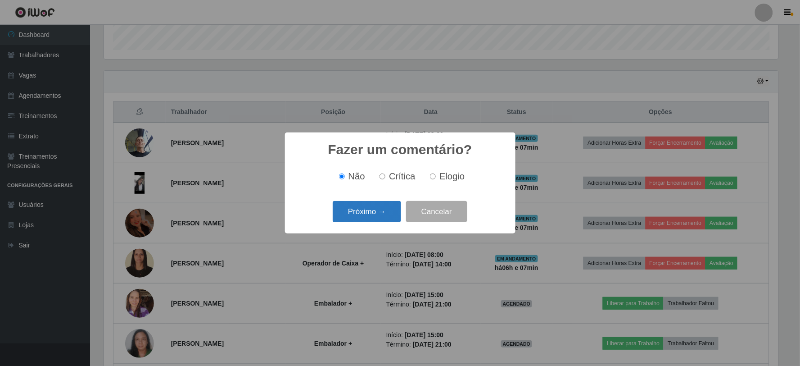
click at [389, 207] on button "Próximo →" at bounding box center [367, 211] width 68 height 21
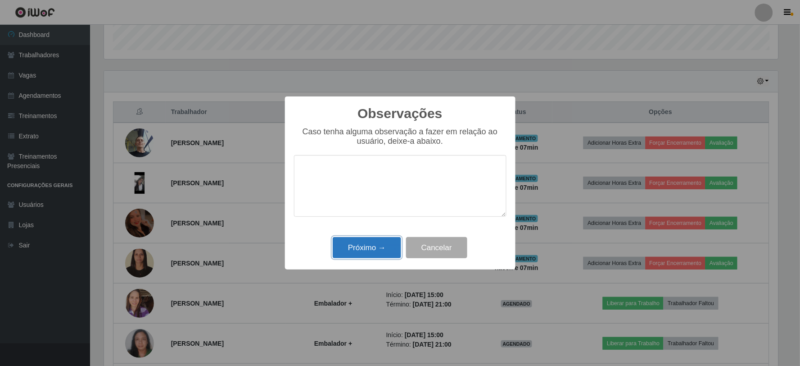
drag, startPoint x: 375, startPoint y: 248, endPoint x: 402, endPoint y: 251, distance: 26.7
click at [376, 248] on button "Próximo →" at bounding box center [367, 247] width 68 height 21
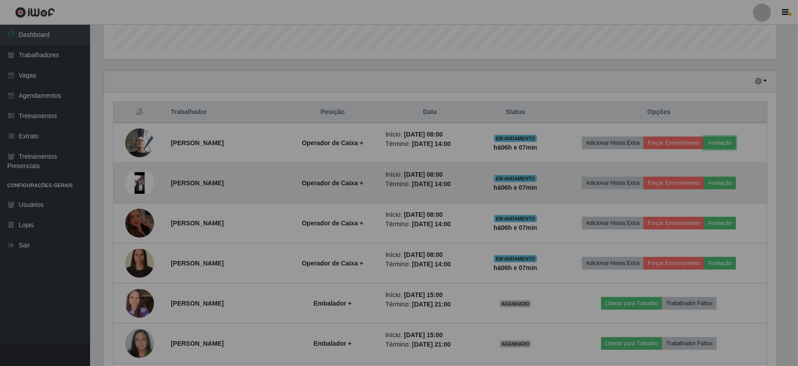
scroll to position [186, 680]
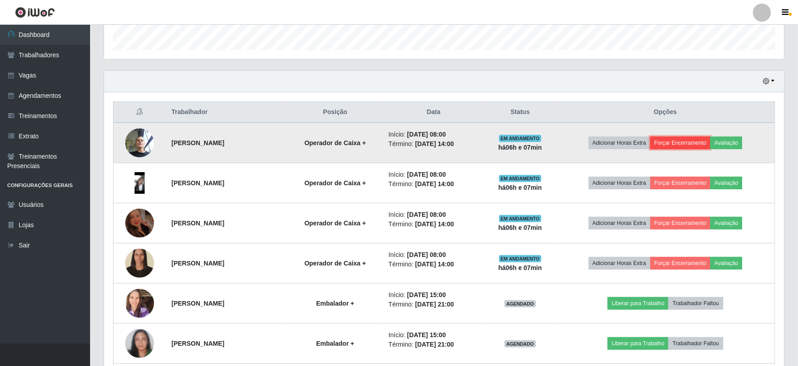
click at [678, 145] on button "Forçar Encerramento" at bounding box center [680, 142] width 60 height 13
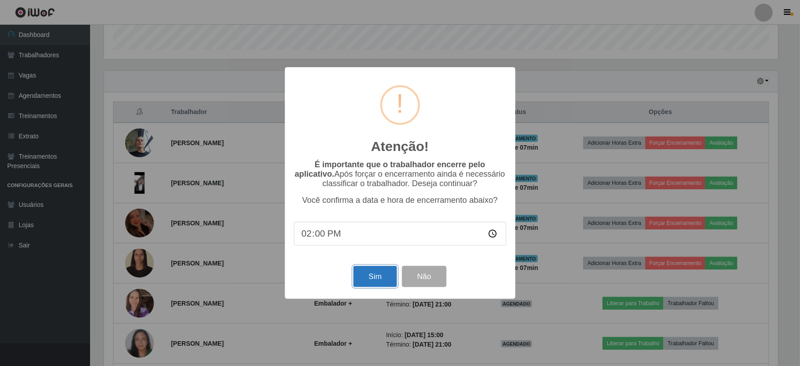
click at [378, 275] on button "Sim" at bounding box center [375, 276] width 44 height 21
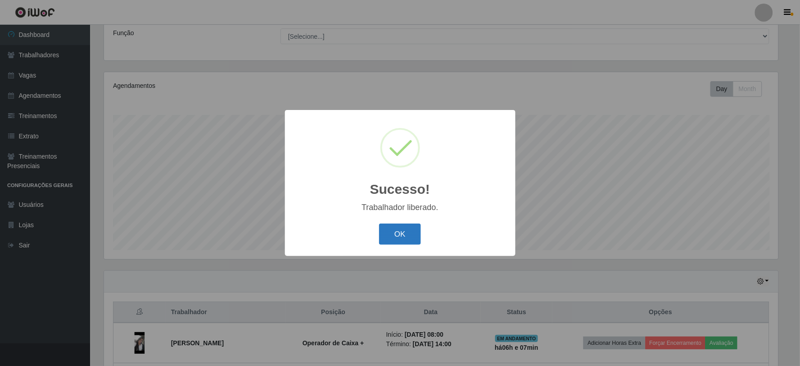
click at [402, 235] on button "OK" at bounding box center [400, 233] width 42 height 21
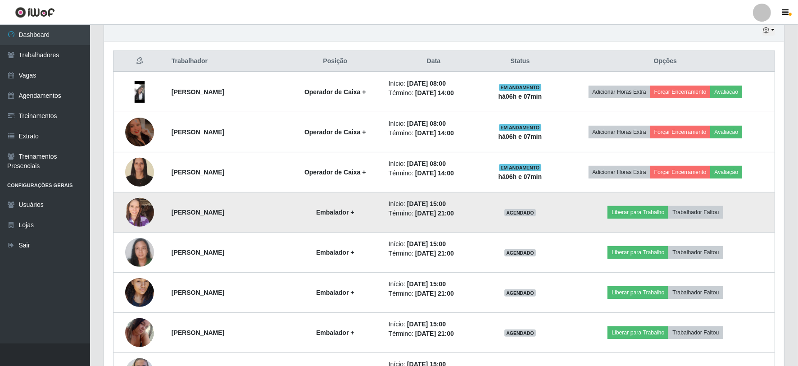
scroll to position [372, 0]
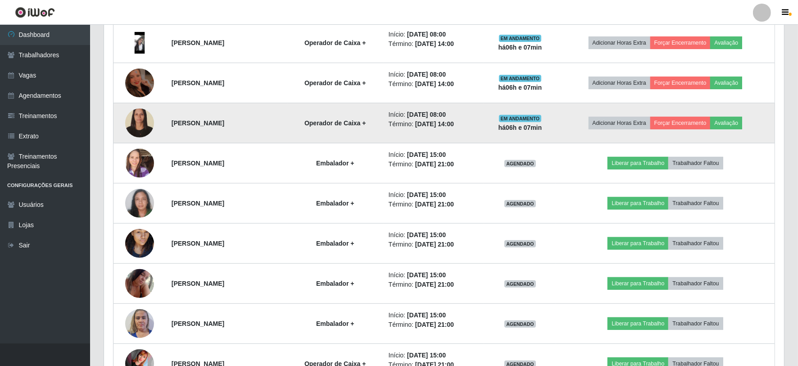
click at [127, 121] on img at bounding box center [139, 123] width 29 height 39
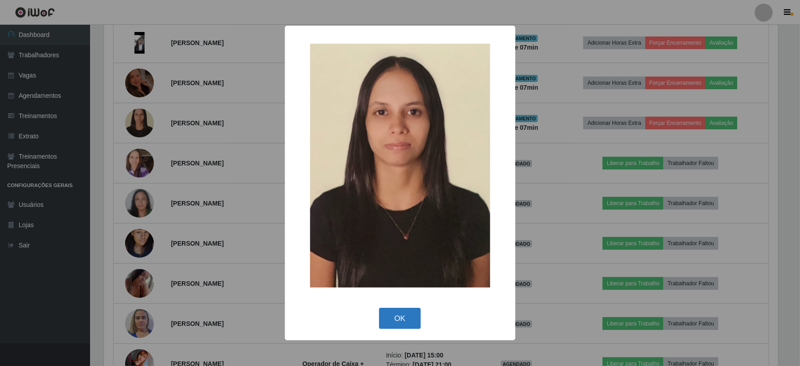
click at [408, 312] on button "OK" at bounding box center [400, 317] width 42 height 21
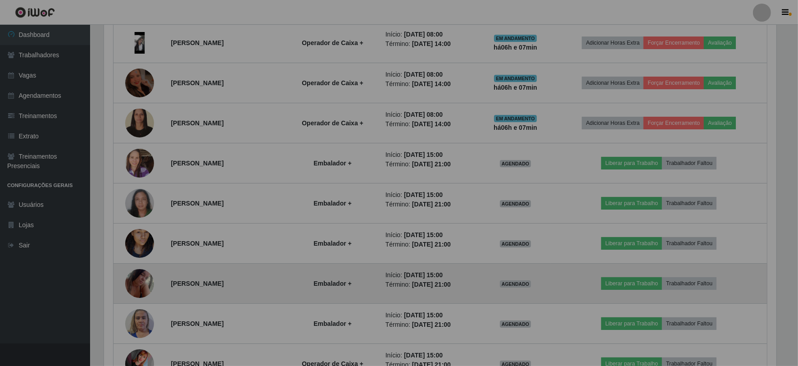
scroll to position [186, 680]
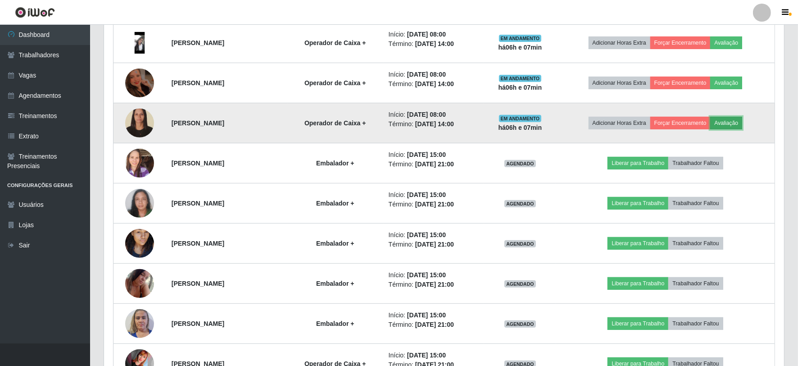
click at [731, 120] on button "Avaliação" at bounding box center [726, 123] width 32 height 13
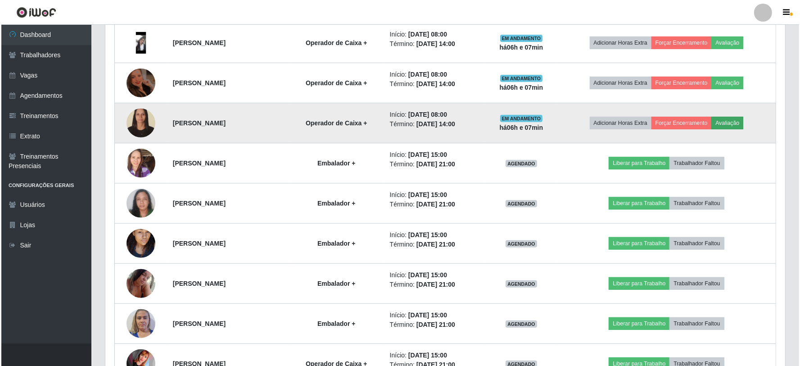
scroll to position [186, 674]
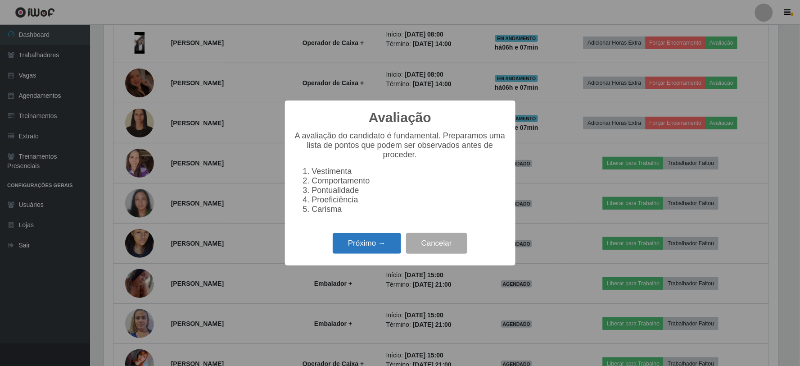
click at [379, 248] on button "Próximo →" at bounding box center [367, 243] width 68 height 21
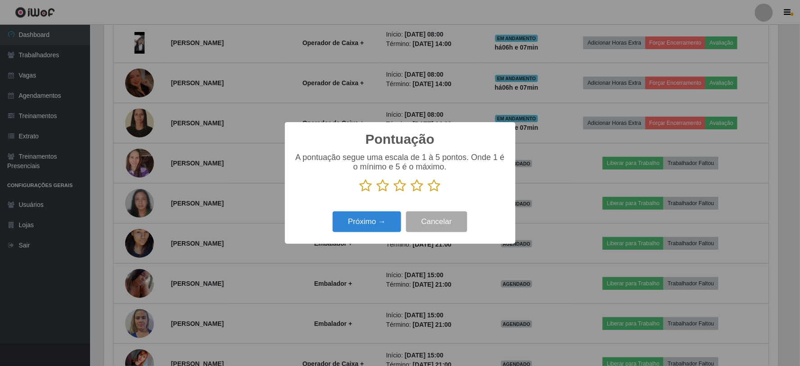
scroll to position [449959, 449472]
click at [430, 181] on icon at bounding box center [434, 186] width 13 height 14
click at [428, 192] on input "radio" at bounding box center [428, 192] width 0 height 0
click at [372, 228] on button "Próximo →" at bounding box center [367, 221] width 68 height 21
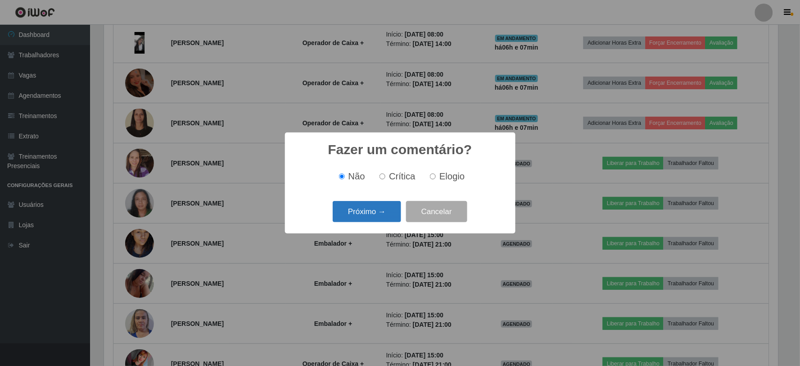
click at [389, 213] on button "Próximo →" at bounding box center [367, 211] width 68 height 21
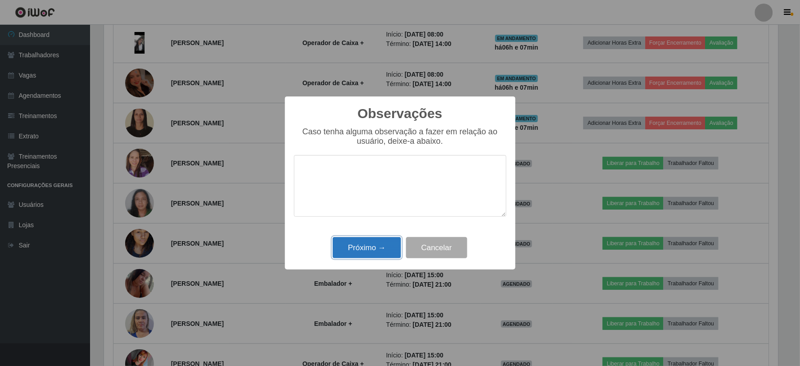
click at [344, 250] on button "Próximo →" at bounding box center [367, 247] width 68 height 21
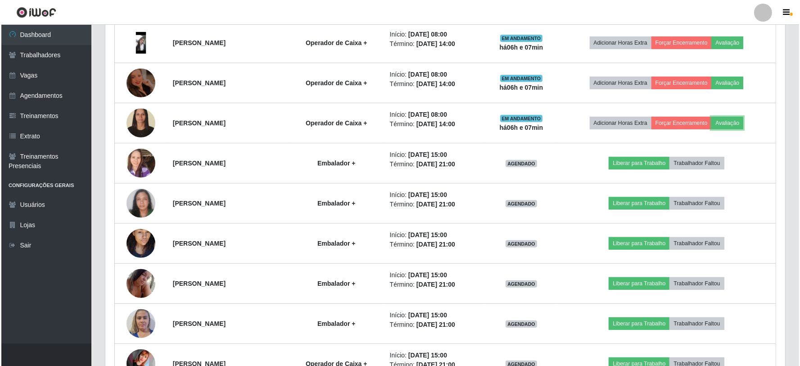
scroll to position [186, 680]
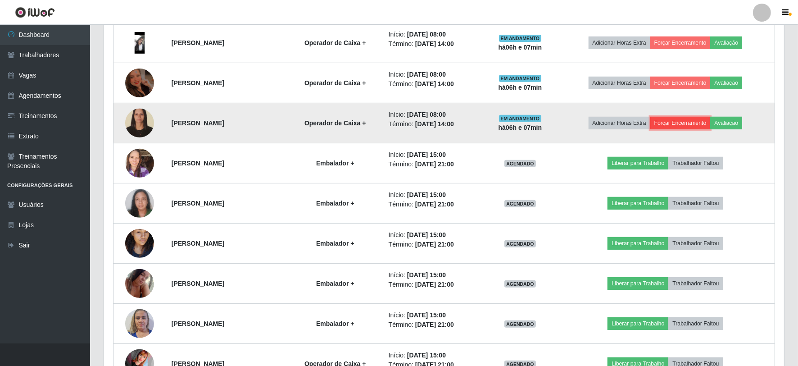
click at [695, 127] on button "Forçar Encerramento" at bounding box center [680, 123] width 60 height 13
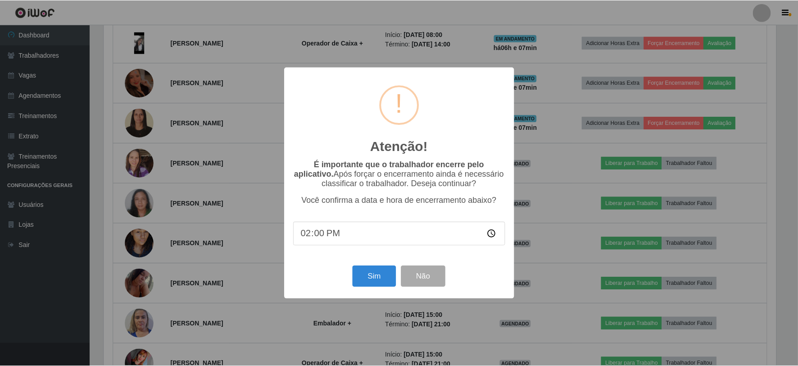
scroll to position [186, 674]
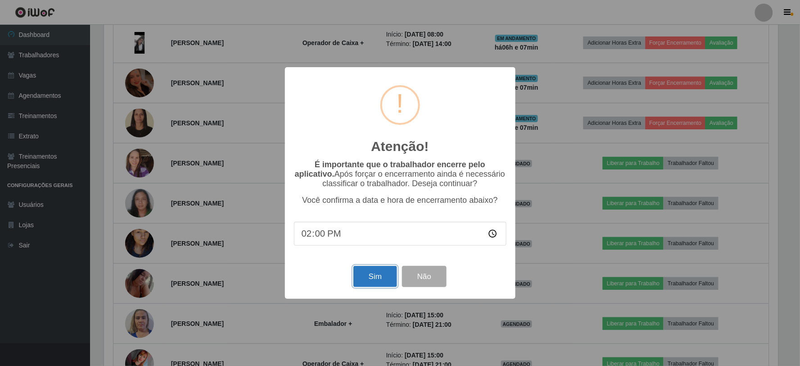
click at [368, 277] on button "Sim" at bounding box center [375, 276] width 44 height 21
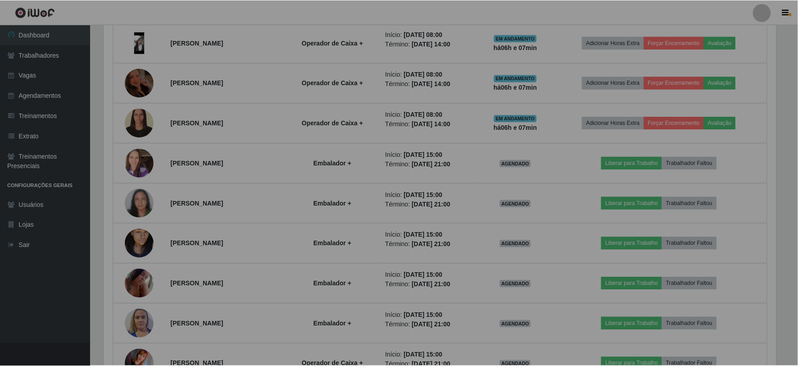
scroll to position [186, 680]
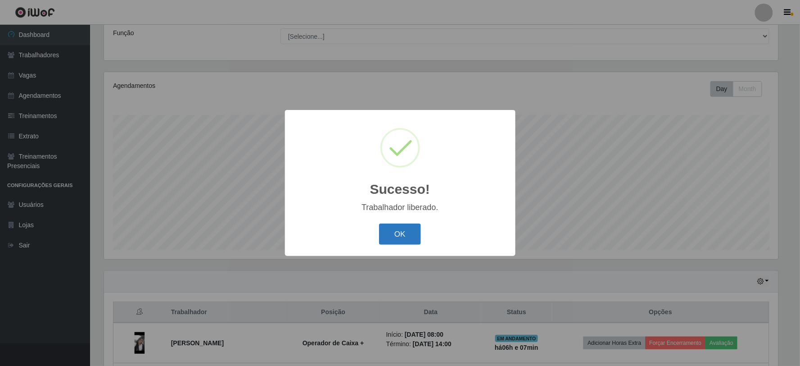
click at [399, 235] on button "OK" at bounding box center [400, 233] width 42 height 21
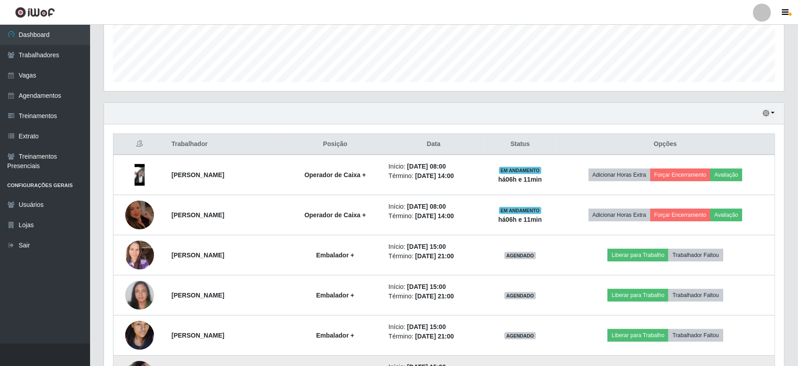
scroll to position [222, 0]
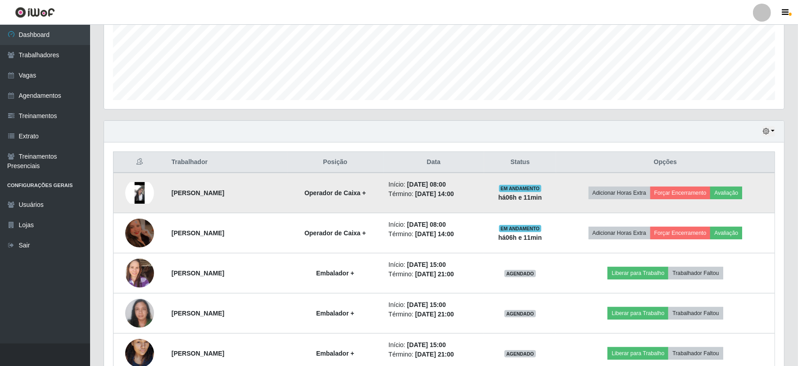
click at [133, 192] on img at bounding box center [139, 193] width 29 height 22
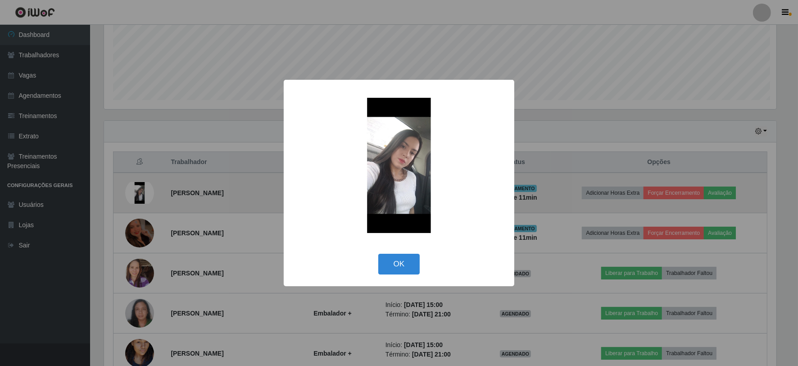
scroll to position [186, 674]
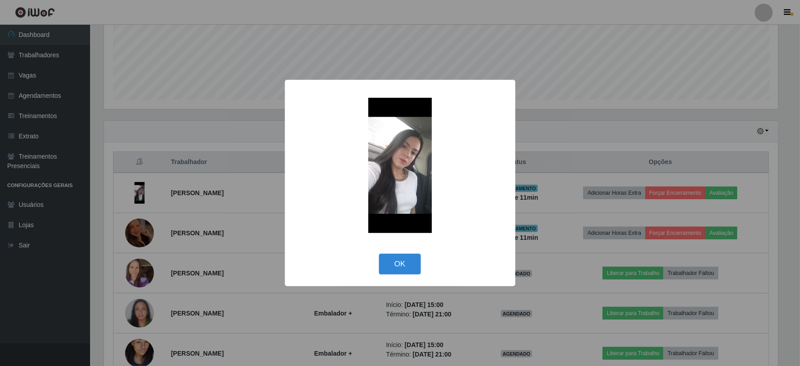
click at [105, 174] on div "× OK Cancel" at bounding box center [400, 183] width 800 height 366
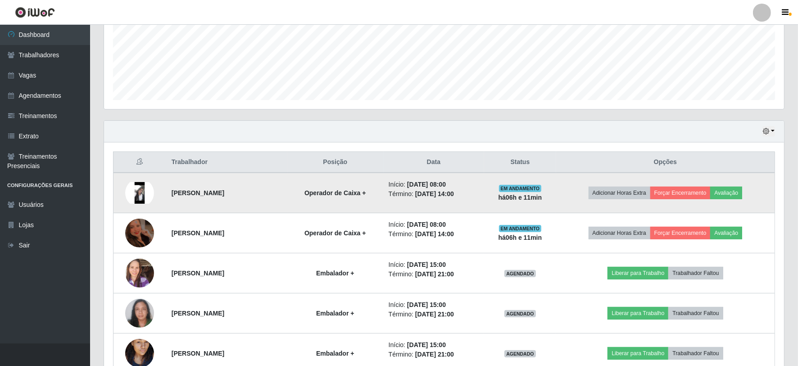
scroll to position [186, 680]
click at [673, 191] on button "Forçar Encerramento" at bounding box center [680, 192] width 60 height 13
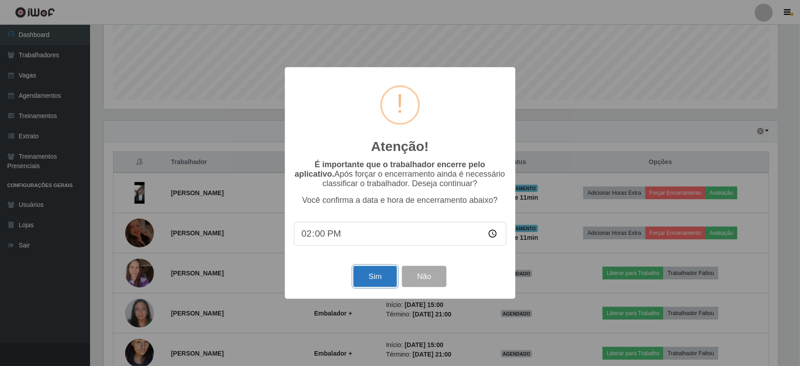
click at [379, 274] on button "Sim" at bounding box center [375, 276] width 44 height 21
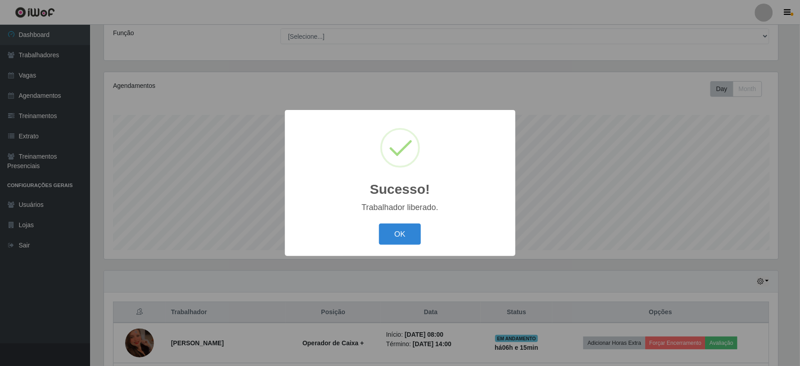
click at [379, 223] on button "OK" at bounding box center [400, 233] width 42 height 21
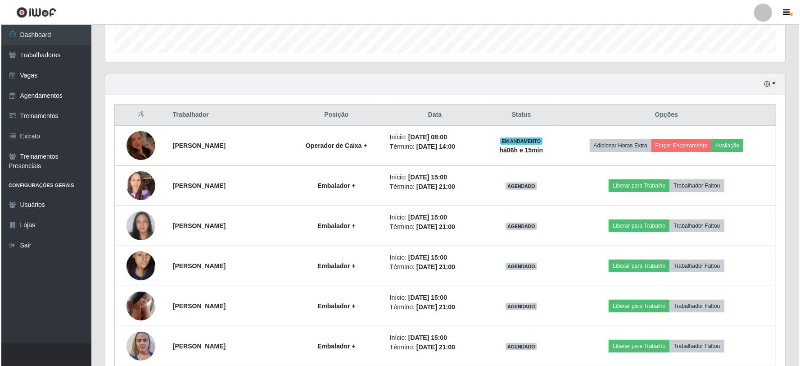
scroll to position [272, 0]
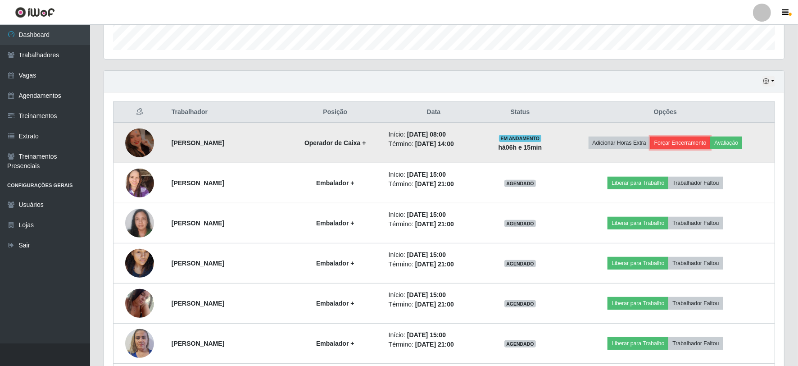
click at [679, 137] on button "Forçar Encerramento" at bounding box center [680, 142] width 60 height 13
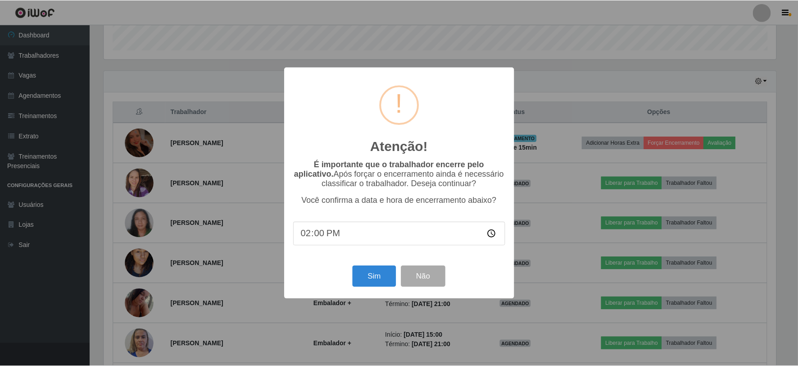
scroll to position [186, 674]
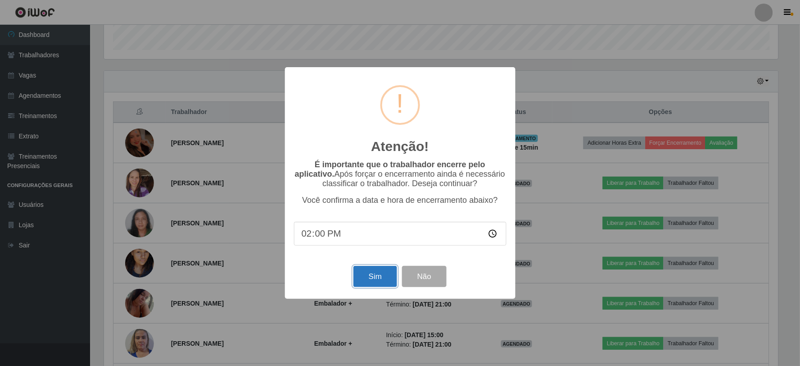
click at [374, 276] on button "Sim" at bounding box center [375, 276] width 44 height 21
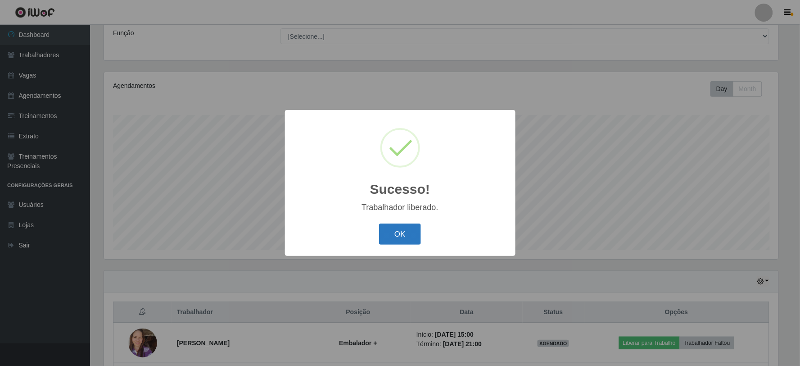
click at [392, 235] on button "OK" at bounding box center [400, 233] width 42 height 21
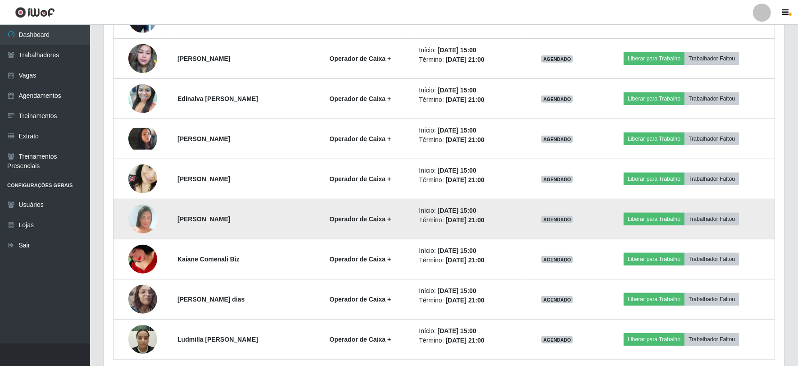
scroll to position [633, 0]
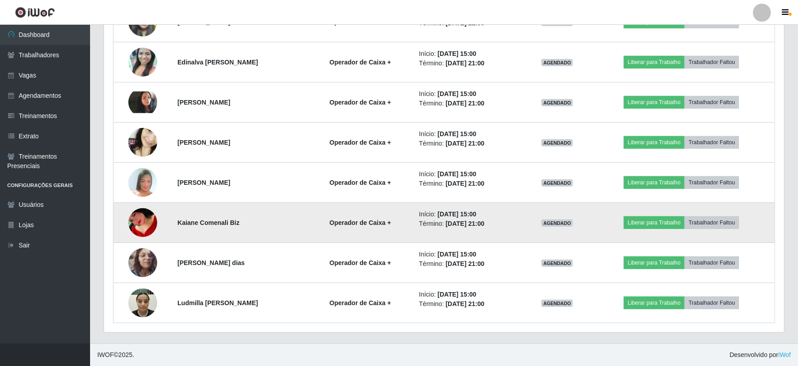
click at [138, 217] on img at bounding box center [142, 222] width 29 height 47
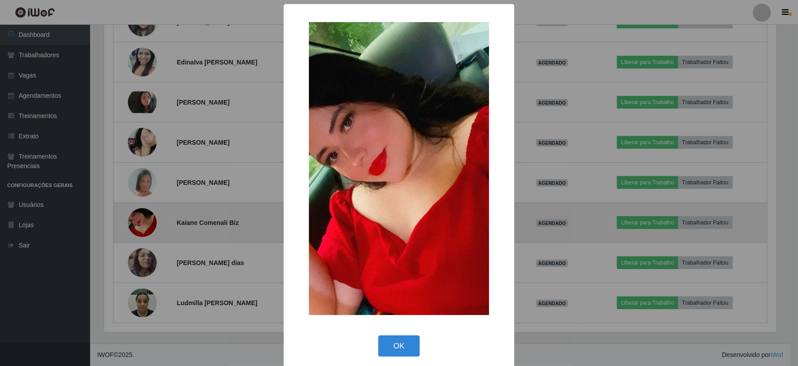
scroll to position [186, 674]
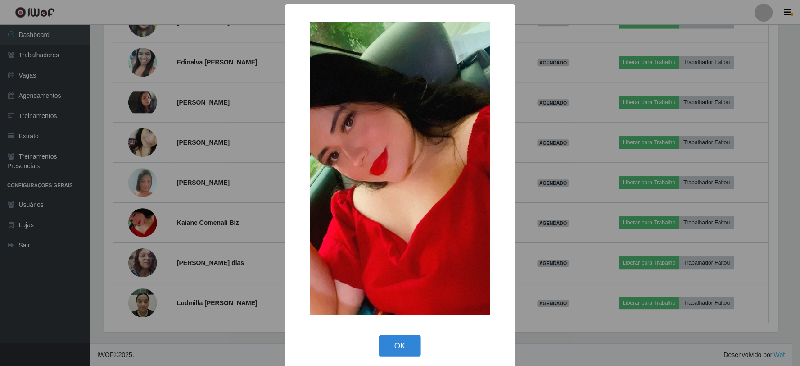
click at [135, 197] on div "× OK Cancel" at bounding box center [400, 183] width 800 height 366
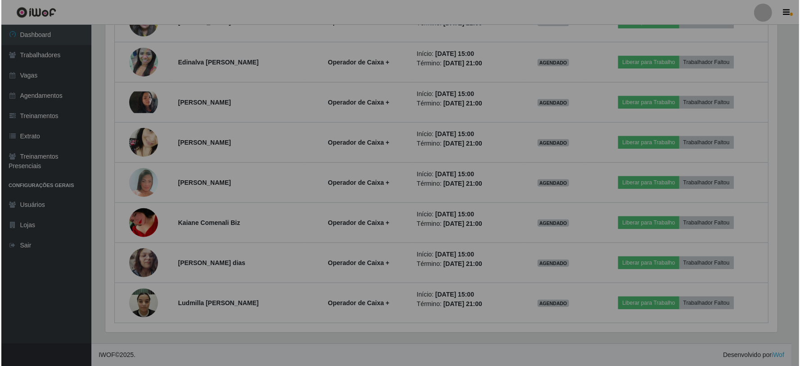
scroll to position [186, 680]
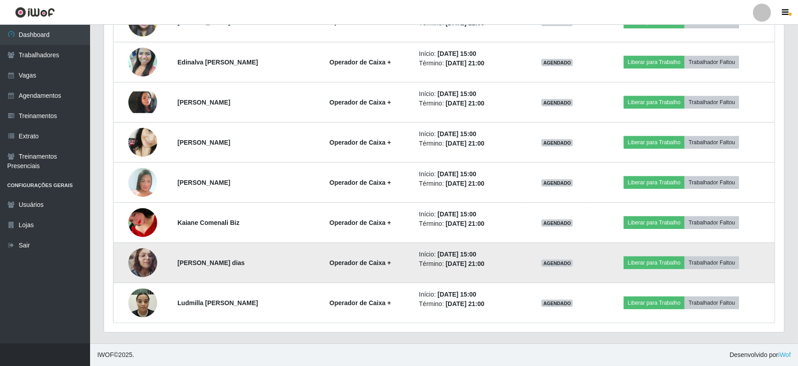
click at [141, 257] on img at bounding box center [142, 262] width 29 height 51
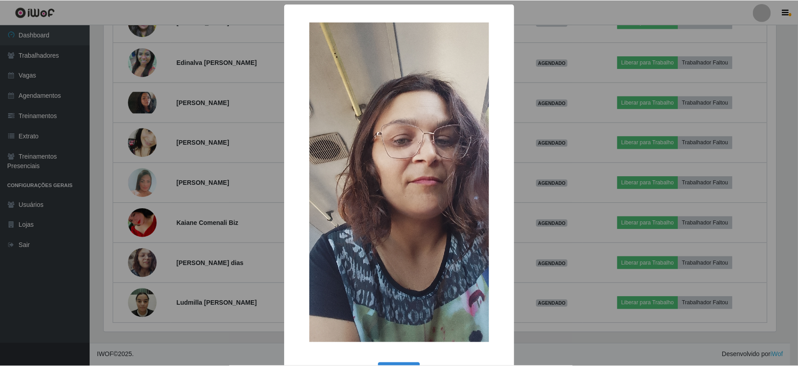
scroll to position [186, 674]
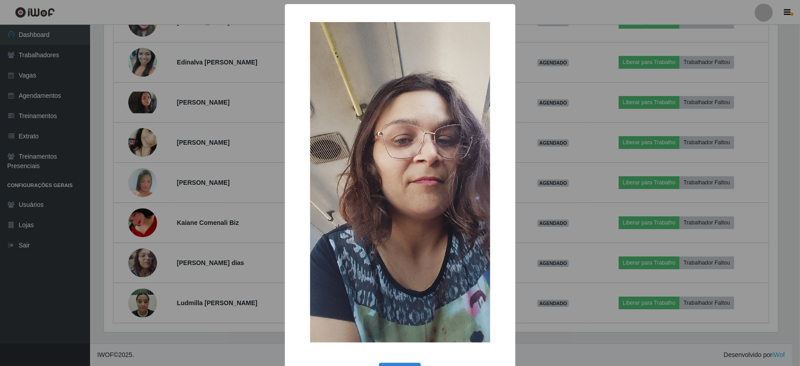
click at [113, 149] on div "× OK Cancel" at bounding box center [400, 183] width 800 height 366
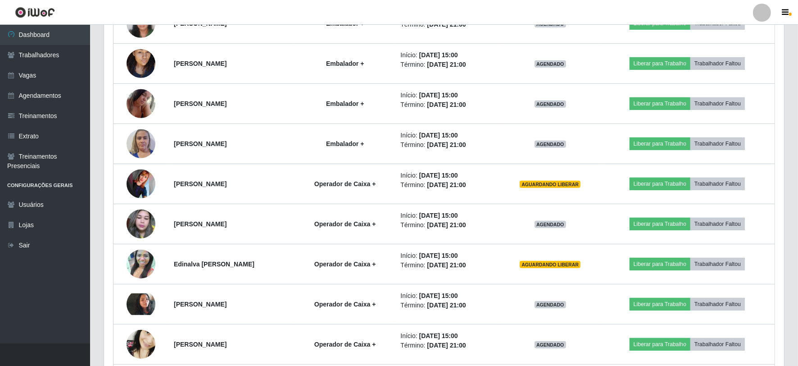
scroll to position [334, 0]
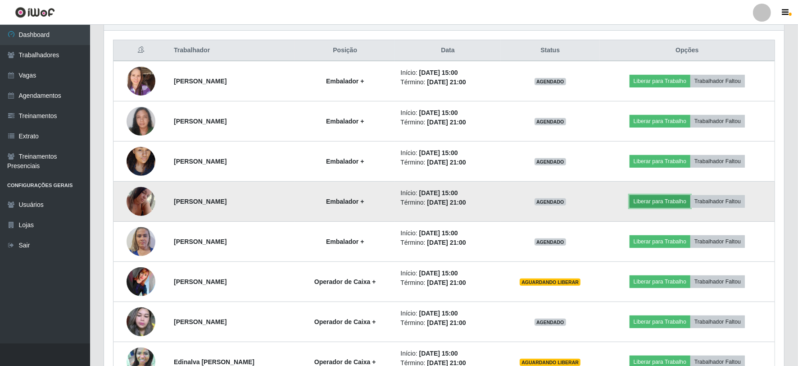
click at [663, 204] on button "Liberar para Trabalho" at bounding box center [659, 201] width 61 height 13
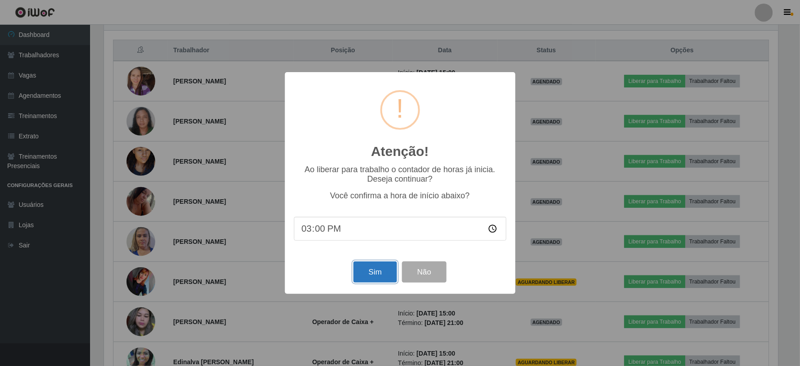
click at [367, 275] on button "Sim" at bounding box center [375, 271] width 44 height 21
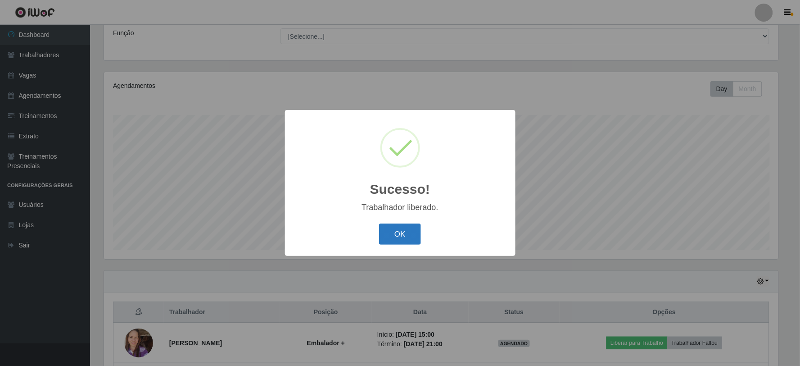
click at [401, 237] on button "OK" at bounding box center [400, 233] width 42 height 21
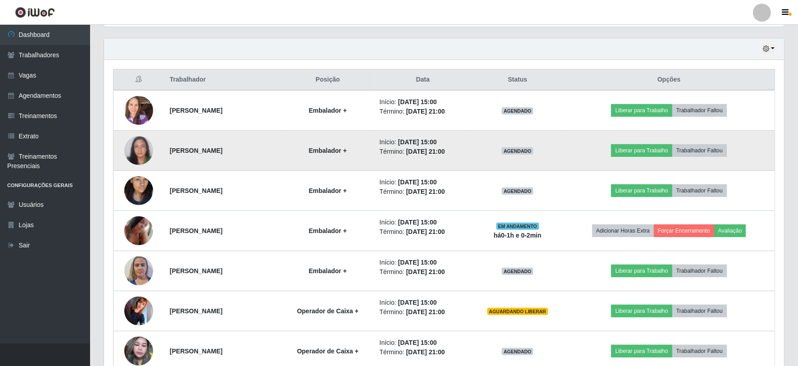
scroll to position [322, 0]
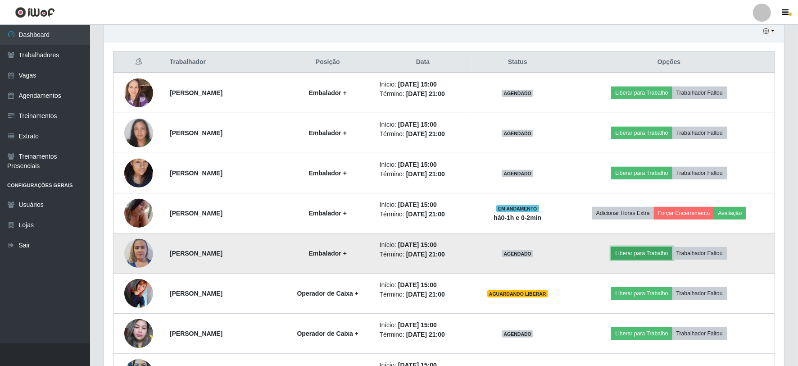
click at [630, 253] on button "Liberar para Trabalho" at bounding box center [641, 253] width 61 height 13
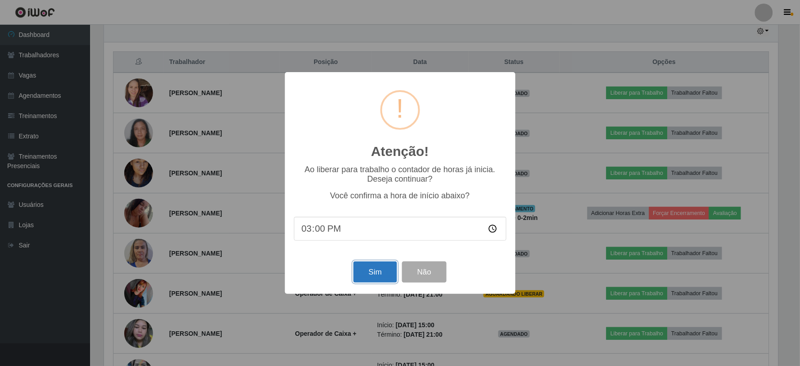
click at [368, 268] on button "Sim" at bounding box center [375, 271] width 44 height 21
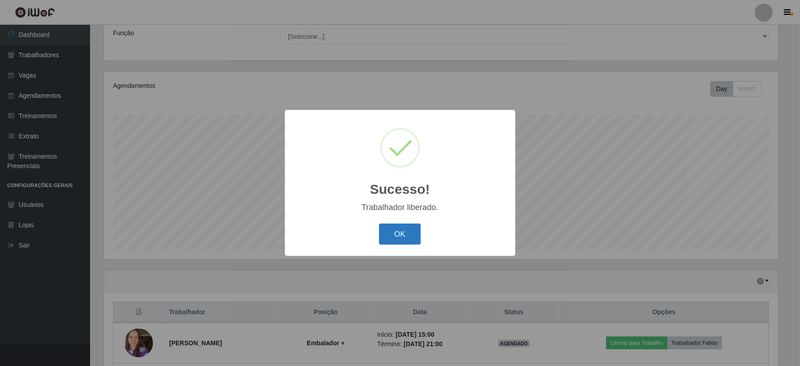
click at [397, 235] on button "OK" at bounding box center [400, 233] width 42 height 21
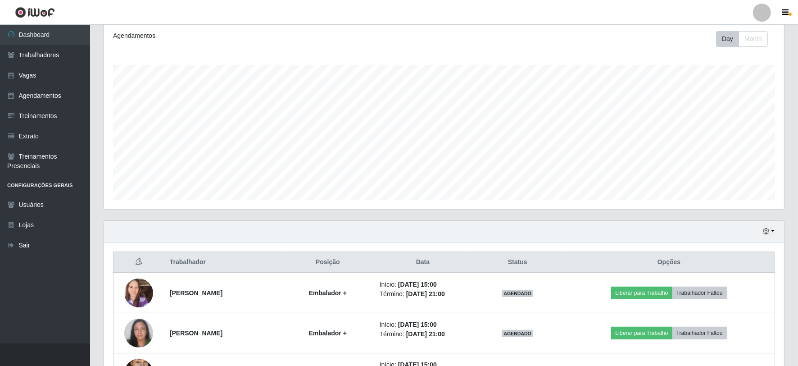
scroll to position [172, 0]
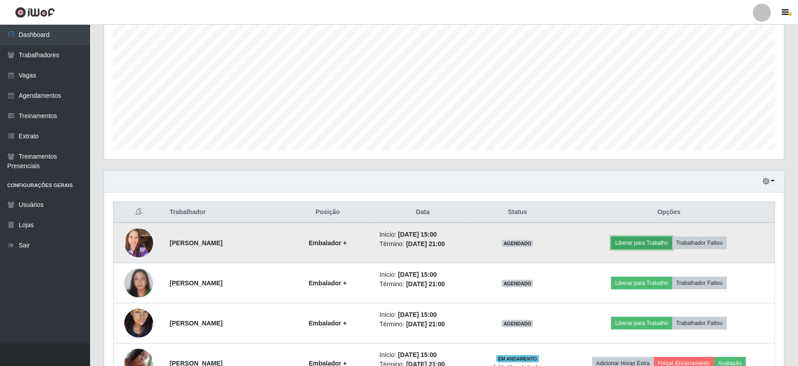
click at [640, 247] on button "Liberar para Trabalho" at bounding box center [641, 242] width 61 height 13
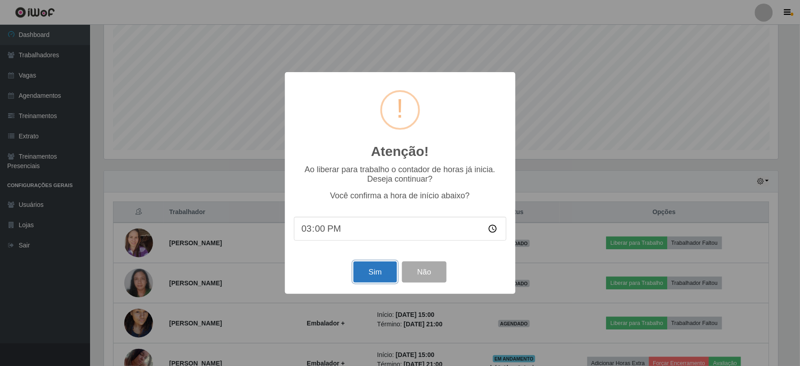
click at [387, 275] on button "Sim" at bounding box center [375, 271] width 44 height 21
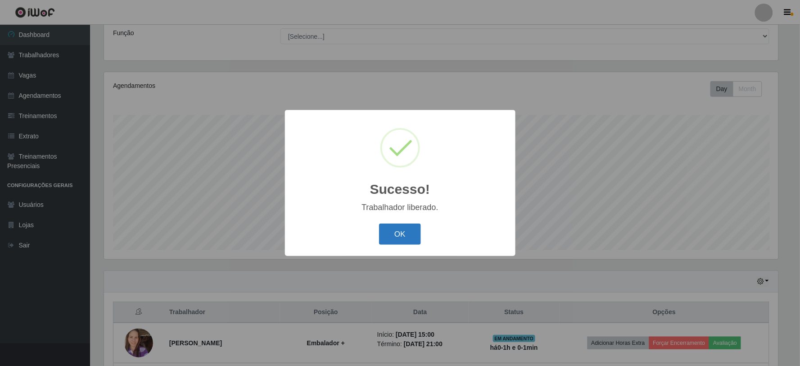
click at [411, 232] on button "OK" at bounding box center [400, 233] width 42 height 21
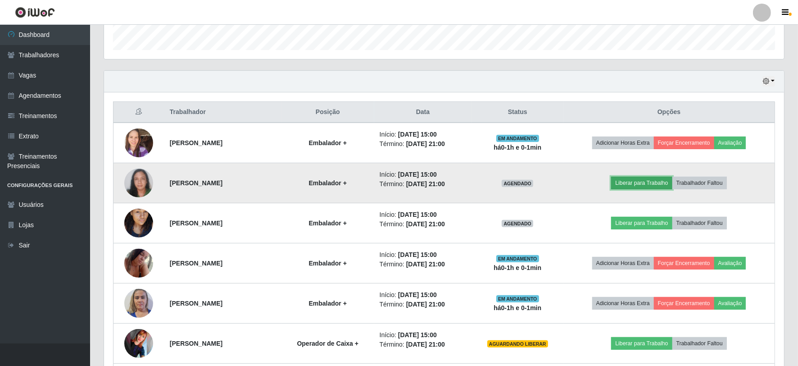
click at [646, 178] on button "Liberar para Trabalho" at bounding box center [641, 182] width 61 height 13
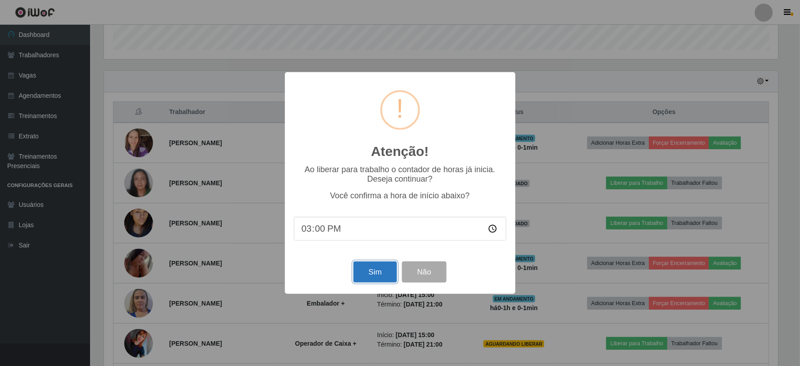
click at [375, 274] on button "Sim" at bounding box center [375, 271] width 44 height 21
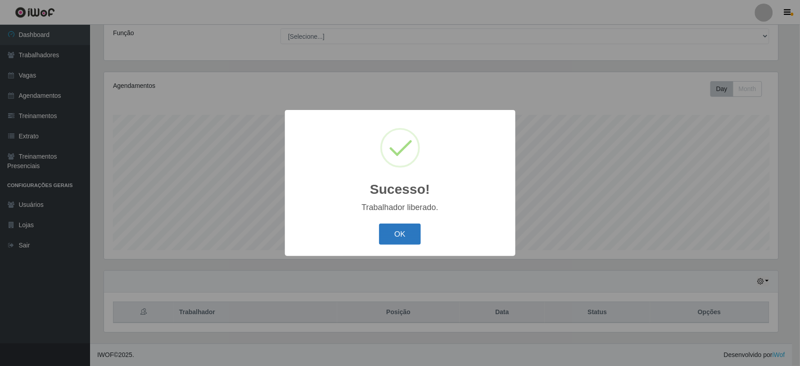
click at [397, 229] on button "OK" at bounding box center [400, 233] width 42 height 21
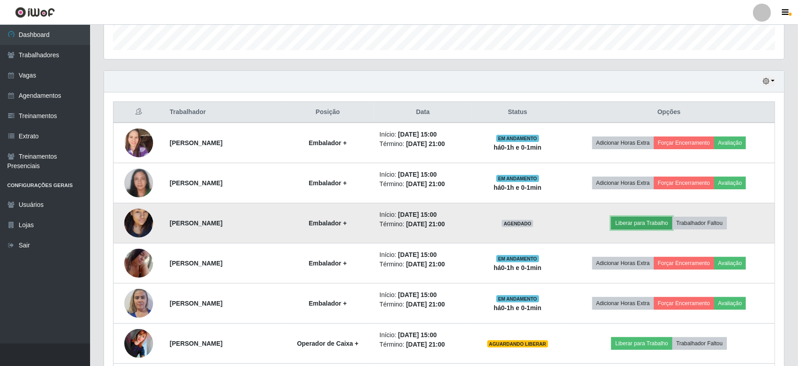
click at [662, 227] on button "Liberar para Trabalho" at bounding box center [641, 223] width 61 height 13
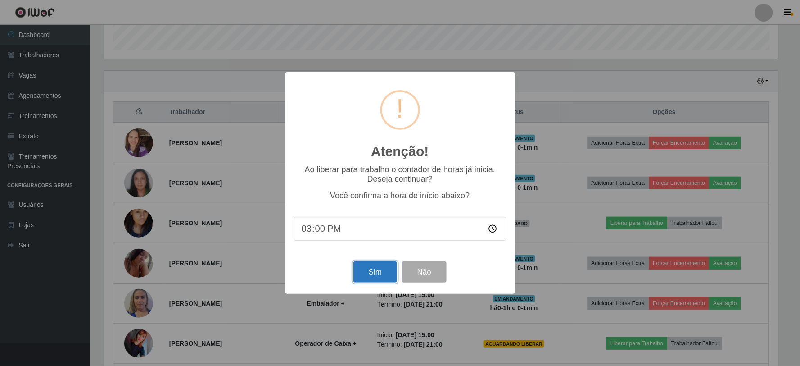
click at [384, 272] on button "Sim" at bounding box center [375, 271] width 44 height 21
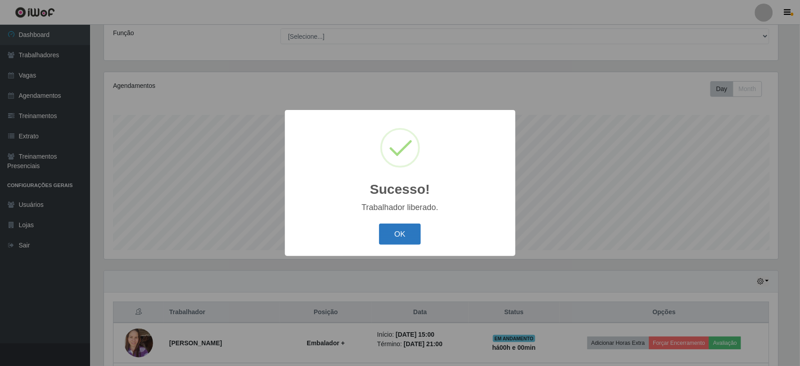
click at [390, 231] on button "OK" at bounding box center [400, 233] width 42 height 21
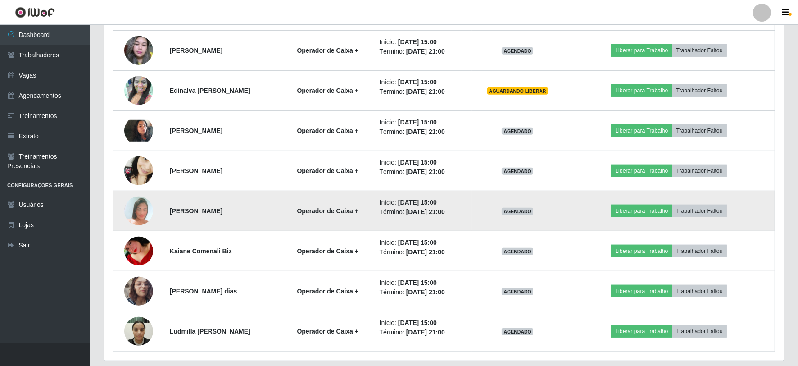
scroll to position [622, 0]
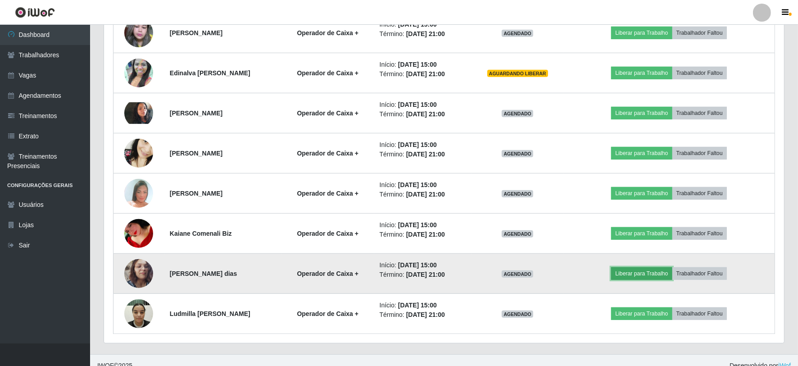
click at [660, 275] on button "Liberar para Trabalho" at bounding box center [641, 273] width 61 height 13
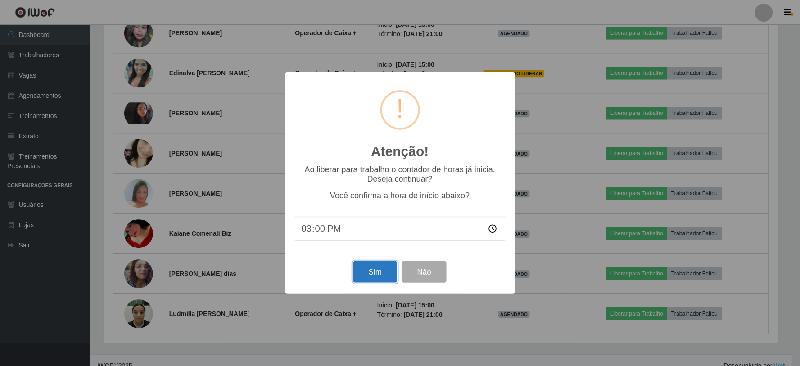
click at [376, 265] on button "Sim" at bounding box center [375, 271] width 44 height 21
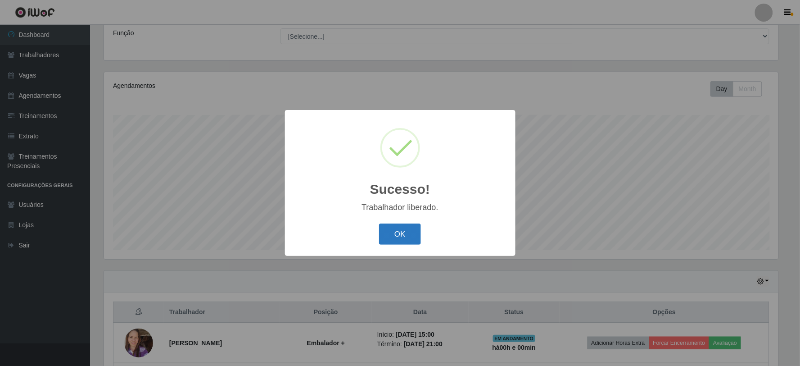
click at [393, 235] on button "OK" at bounding box center [400, 233] width 42 height 21
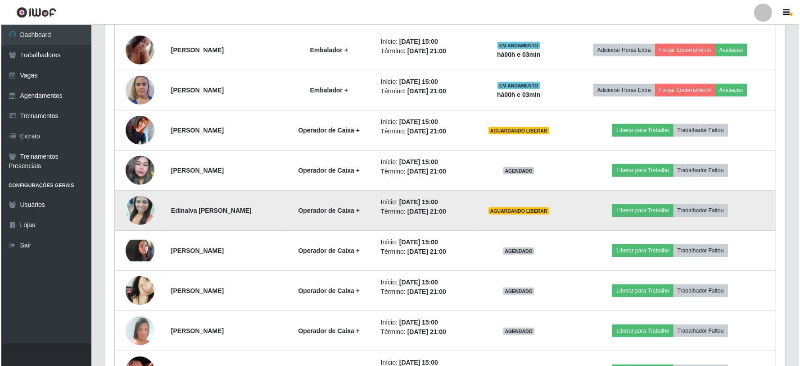
scroll to position [483, 0]
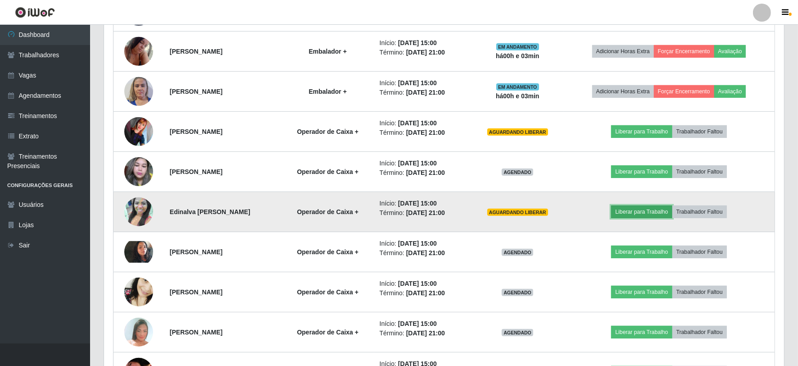
click at [648, 212] on button "Liberar para Trabalho" at bounding box center [641, 211] width 61 height 13
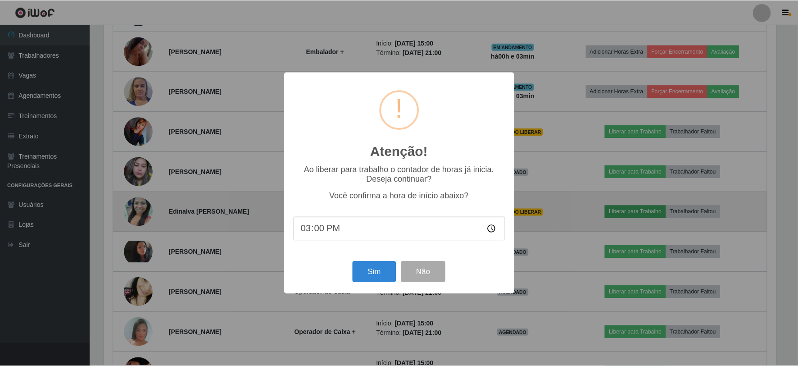
scroll to position [186, 674]
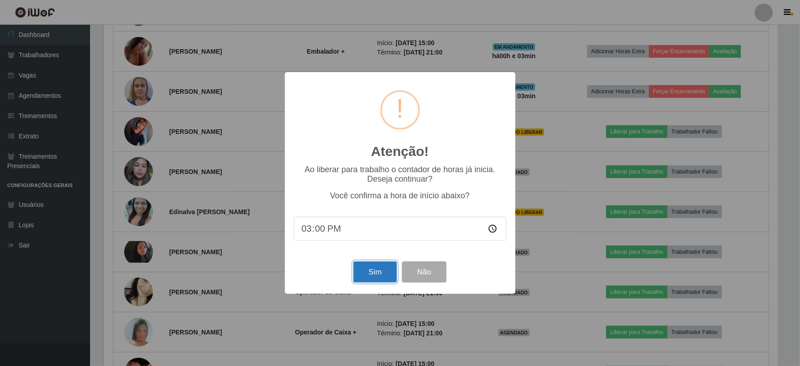
click at [361, 270] on button "Sim" at bounding box center [375, 271] width 44 height 21
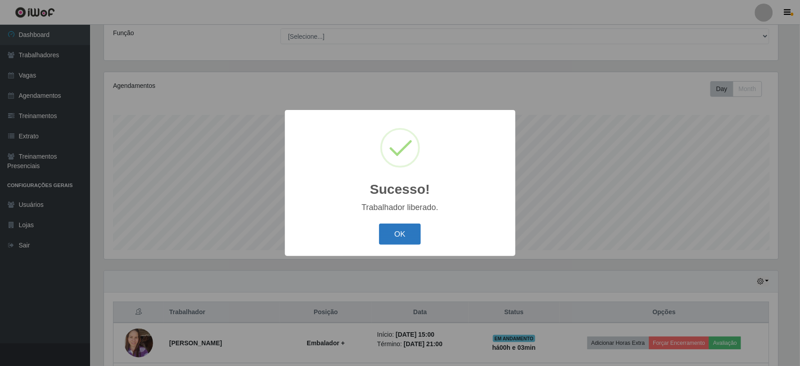
click at [394, 235] on button "OK" at bounding box center [400, 233] width 42 height 21
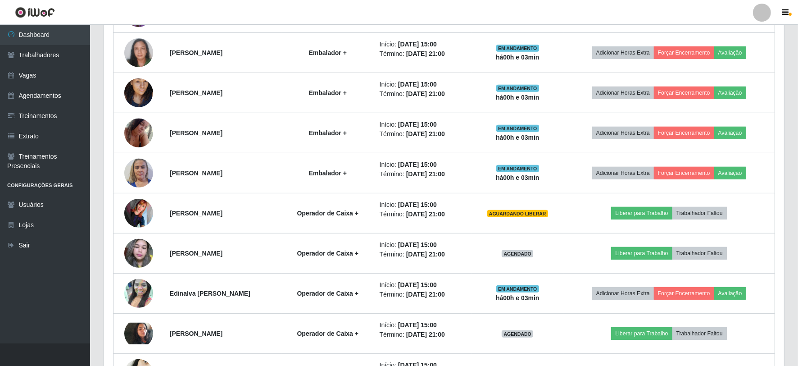
scroll to position [522, 0]
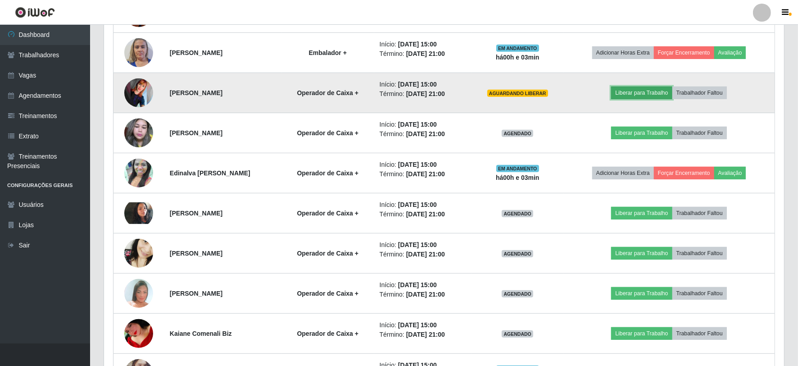
click at [644, 89] on button "Liberar para Trabalho" at bounding box center [641, 92] width 61 height 13
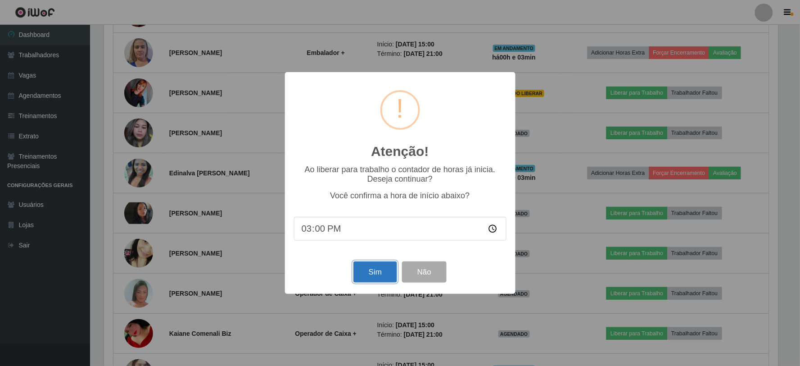
click at [364, 278] on button "Sim" at bounding box center [375, 271] width 44 height 21
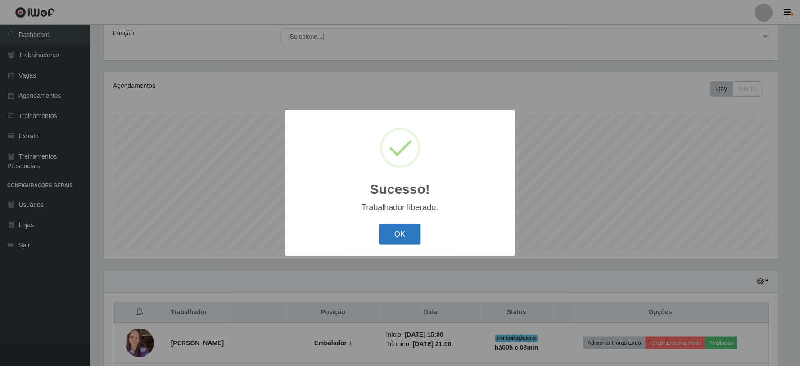
click at [402, 227] on button "OK" at bounding box center [400, 233] width 42 height 21
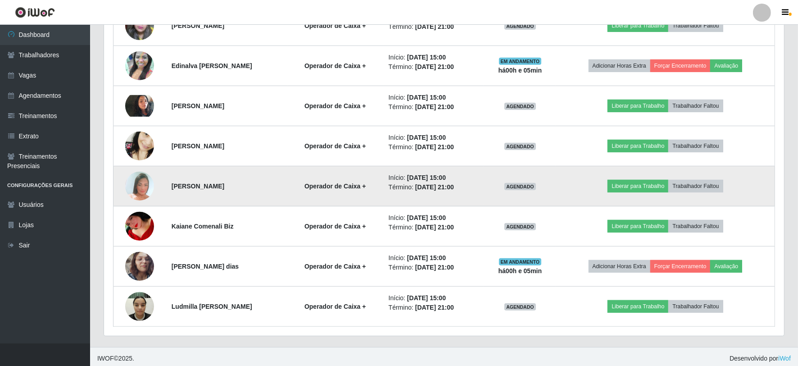
scroll to position [633, 0]
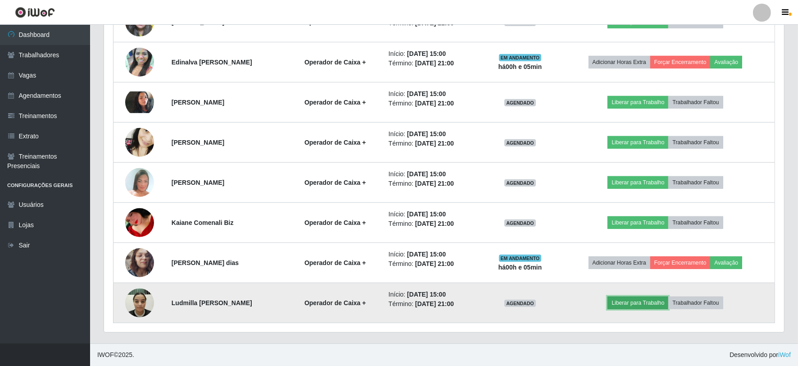
click at [643, 302] on button "Liberar para Trabalho" at bounding box center [637, 302] width 61 height 13
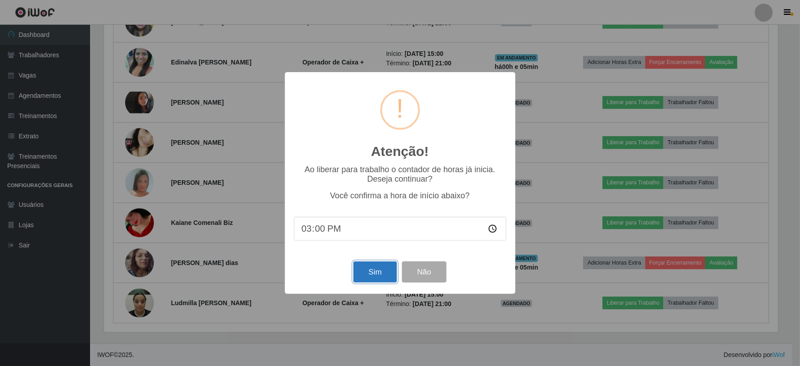
click at [372, 271] on button "Sim" at bounding box center [375, 271] width 44 height 21
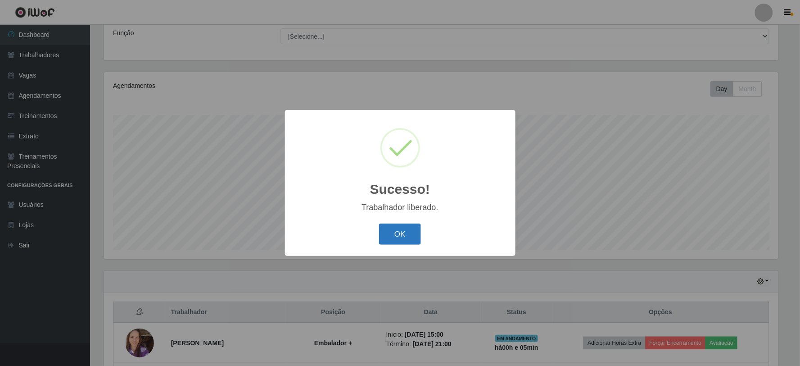
click at [410, 230] on button "OK" at bounding box center [400, 233] width 42 height 21
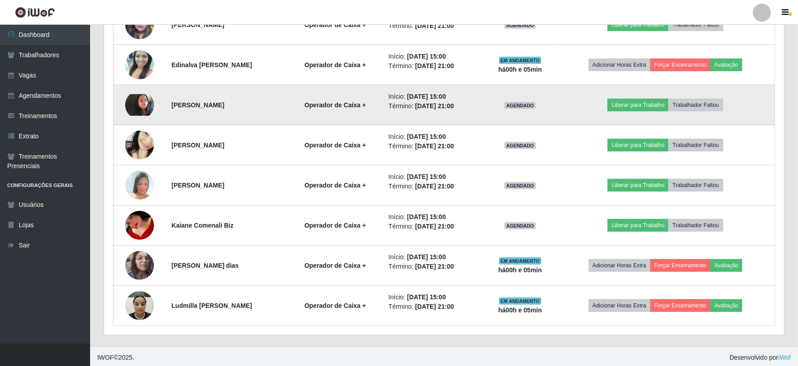
scroll to position [633, 0]
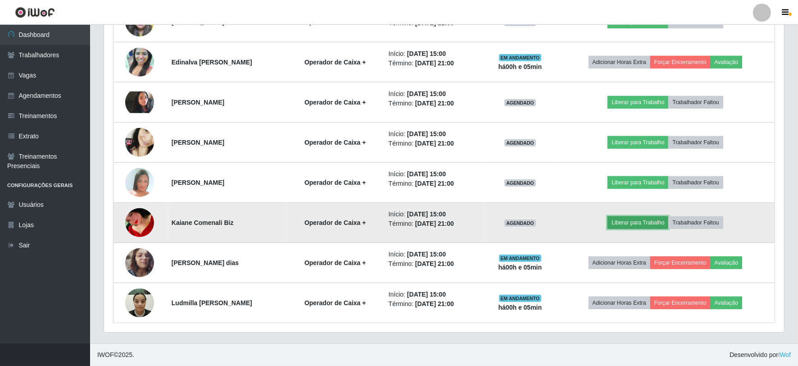
click at [641, 226] on button "Liberar para Trabalho" at bounding box center [637, 222] width 61 height 13
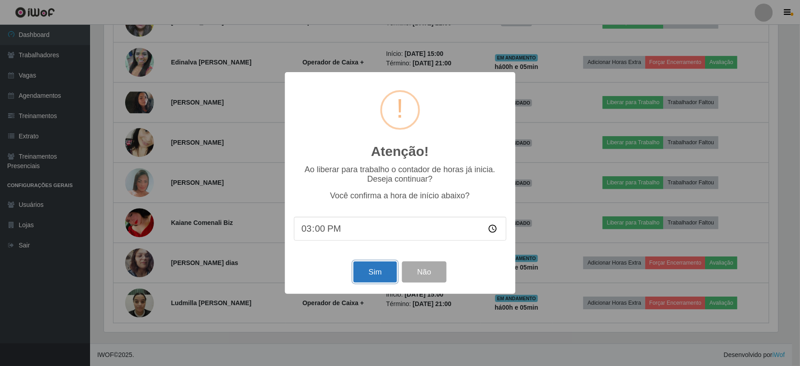
click at [377, 271] on button "Sim" at bounding box center [375, 271] width 44 height 21
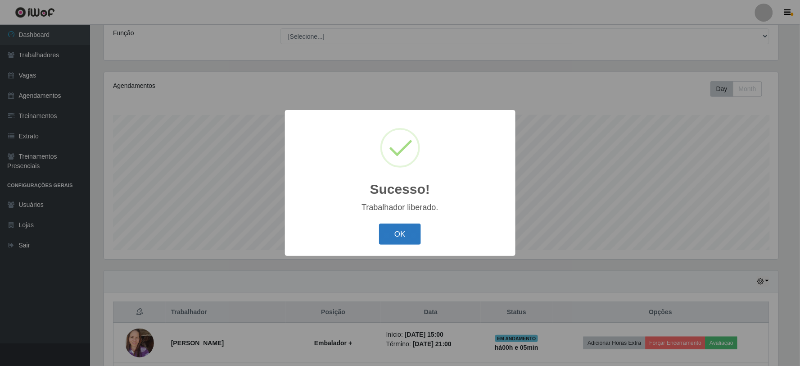
click at [405, 236] on button "OK" at bounding box center [400, 233] width 42 height 21
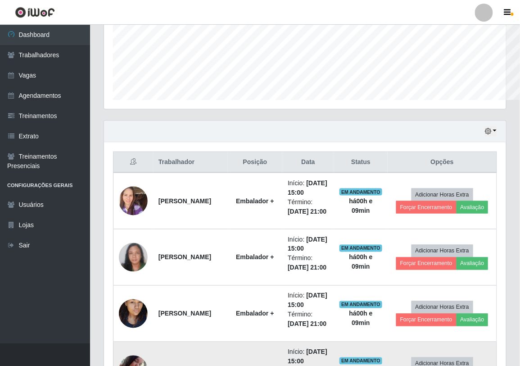
scroll to position [449959, 449744]
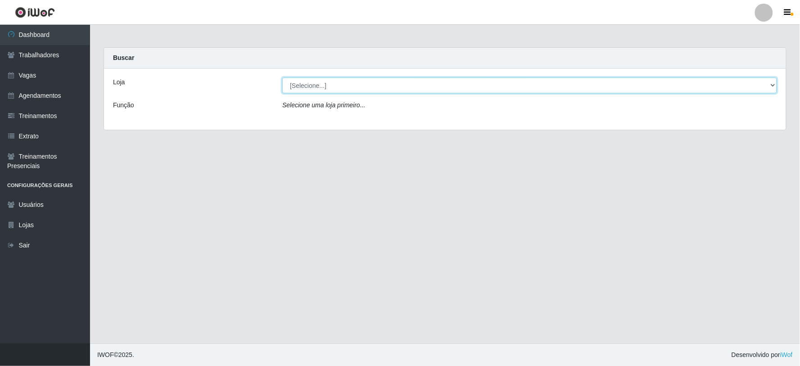
click at [386, 85] on select "[Selecione...] SuperFácil Atacado - Vale do Sol" at bounding box center [529, 85] width 495 height 16
select select "502"
click at [282, 77] on select "[Selecione...] SuperFácil Atacado - Vale do Sol" at bounding box center [529, 85] width 495 height 16
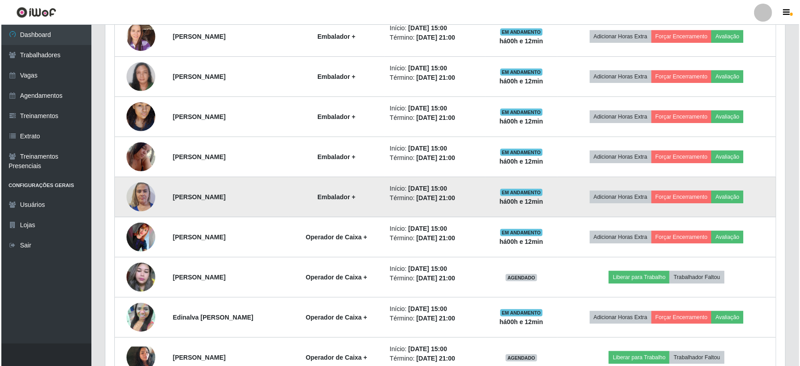
scroll to position [450, 0]
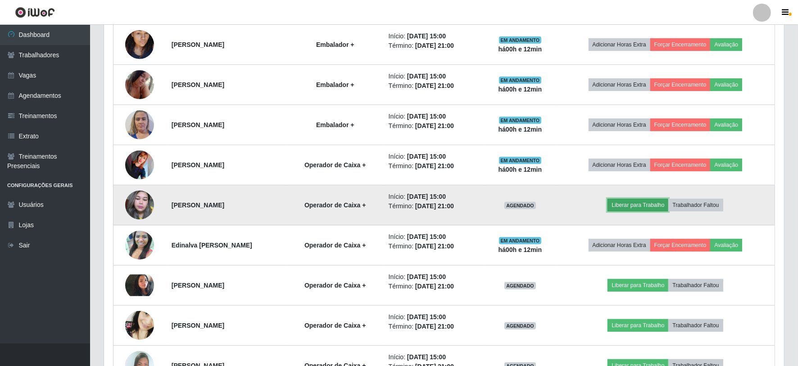
click at [522, 206] on button "Liberar para Trabalho" at bounding box center [637, 205] width 61 height 13
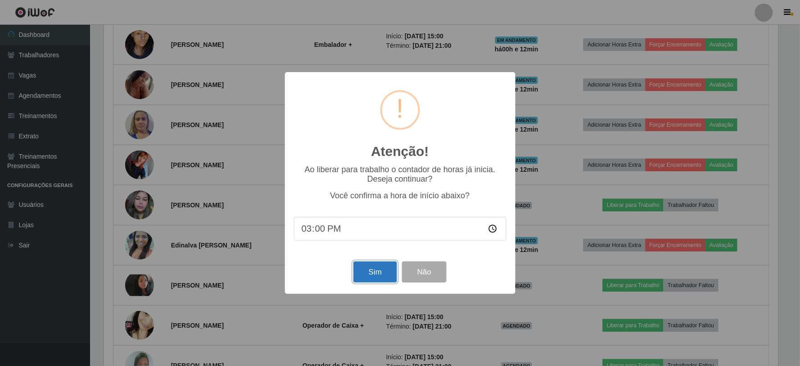
click at [355, 273] on button "Sim" at bounding box center [375, 271] width 44 height 21
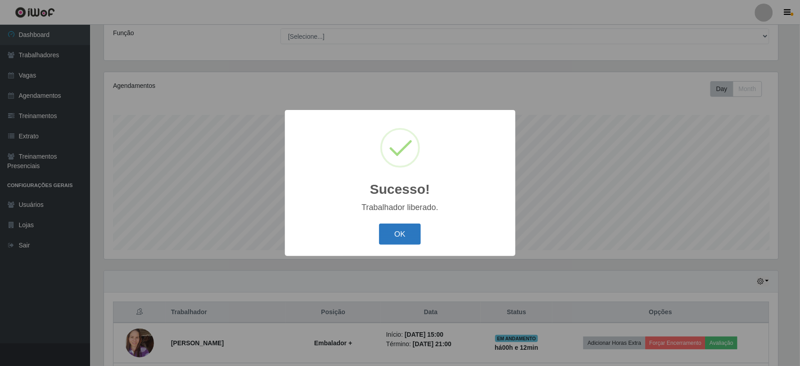
click at [401, 230] on button "OK" at bounding box center [400, 233] width 42 height 21
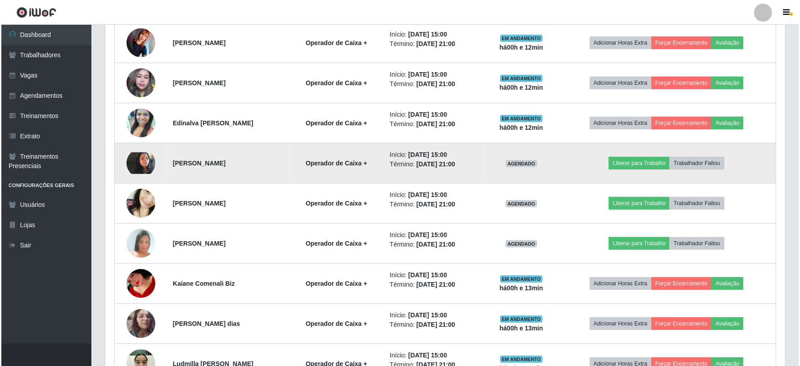
scroll to position [622, 0]
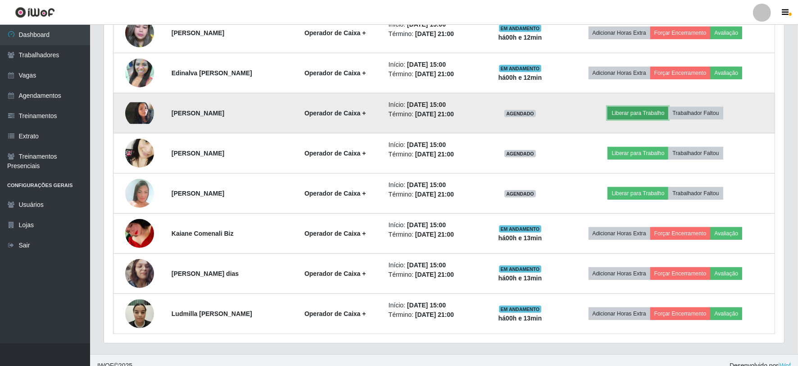
click at [522, 115] on button "Liberar para Trabalho" at bounding box center [637, 113] width 61 height 13
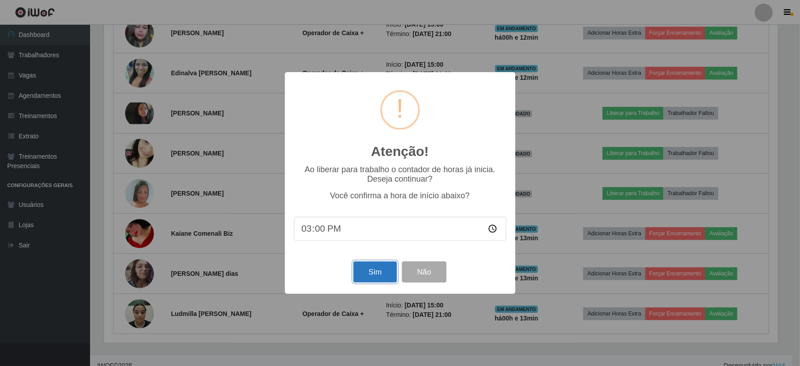
click at [382, 271] on button "Sim" at bounding box center [375, 271] width 44 height 21
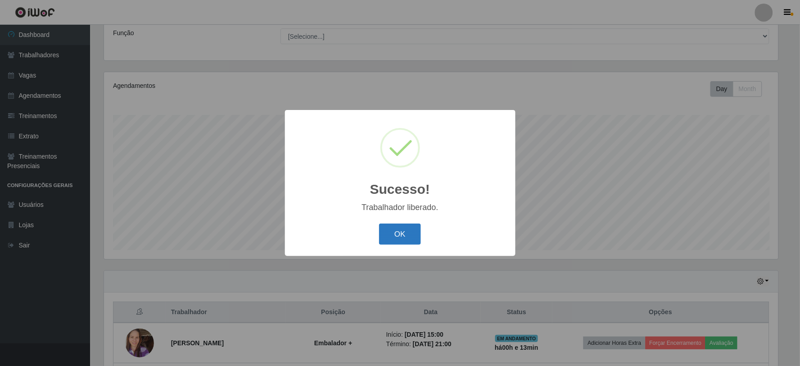
click at [411, 235] on button "OK" at bounding box center [400, 233] width 42 height 21
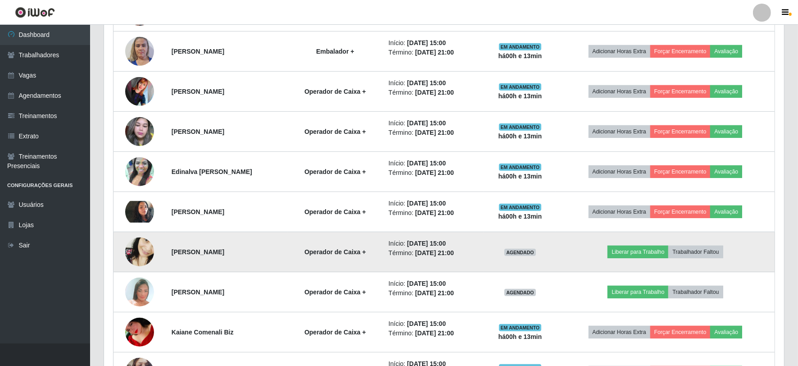
scroll to position [572, 0]
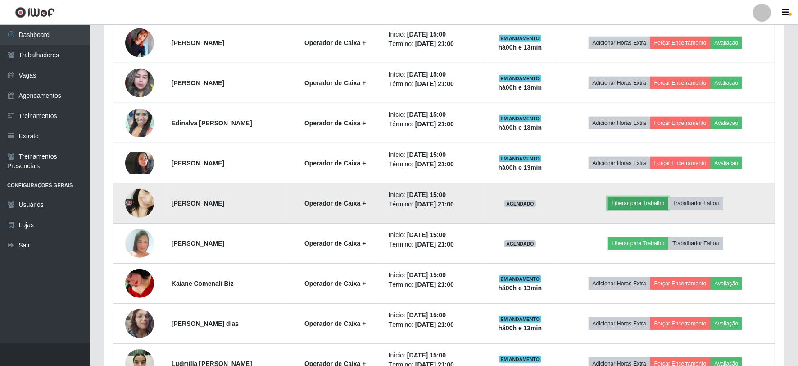
click at [522, 200] on button "Liberar para Trabalho" at bounding box center [637, 203] width 61 height 13
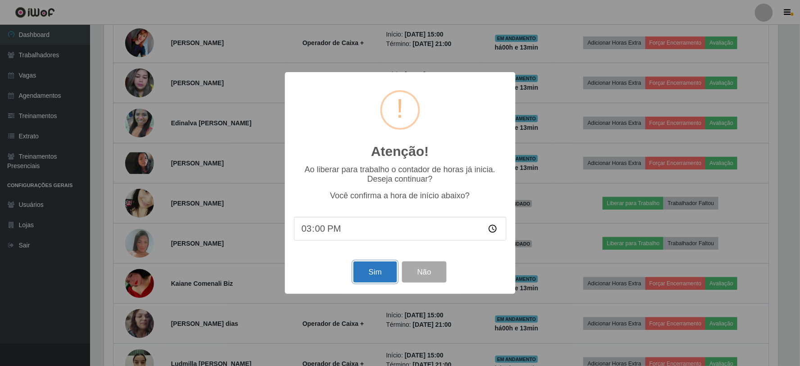
click at [378, 266] on button "Sim" at bounding box center [375, 271] width 44 height 21
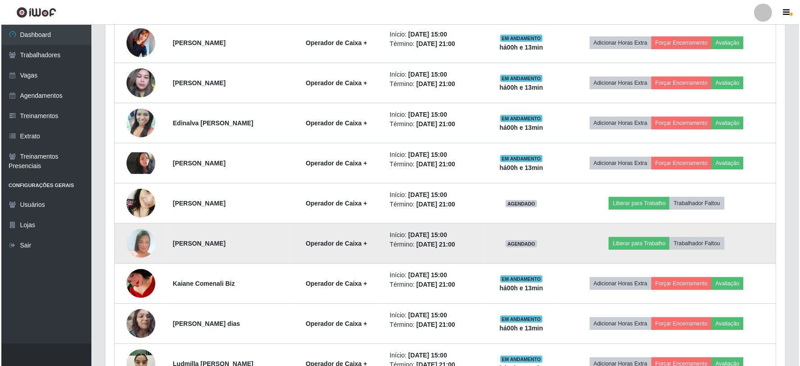
scroll to position [0, 0]
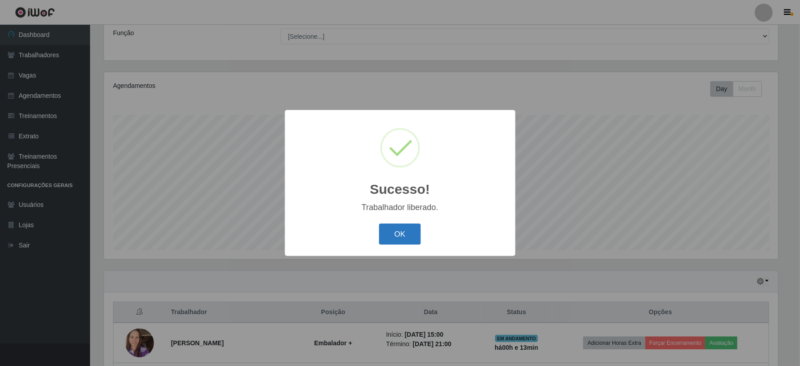
click at [394, 235] on button "OK" at bounding box center [400, 233] width 42 height 21
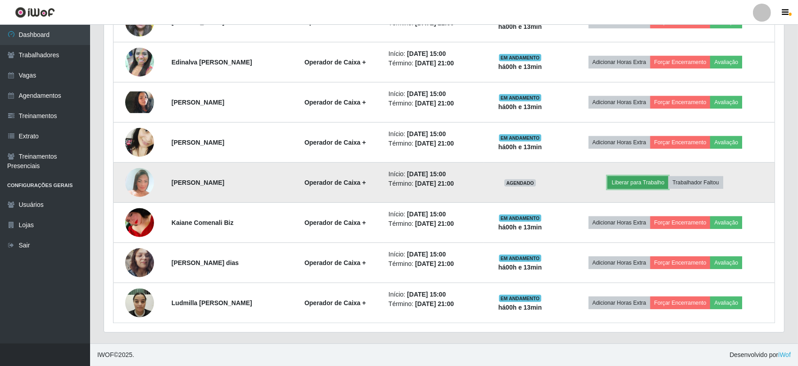
click at [522, 184] on button "Liberar para Trabalho" at bounding box center [637, 182] width 61 height 13
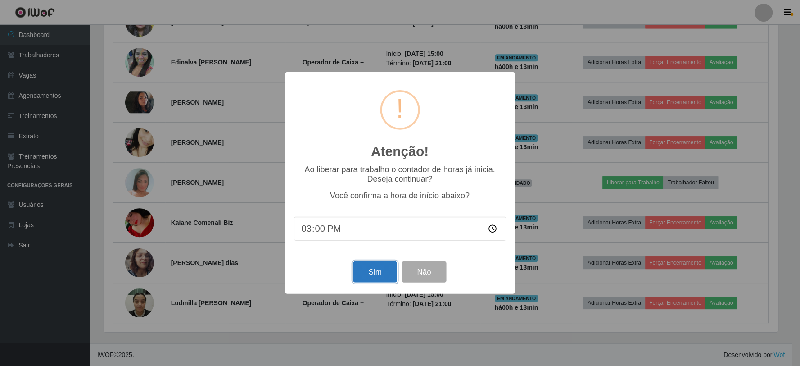
click at [372, 280] on button "Sim" at bounding box center [375, 271] width 44 height 21
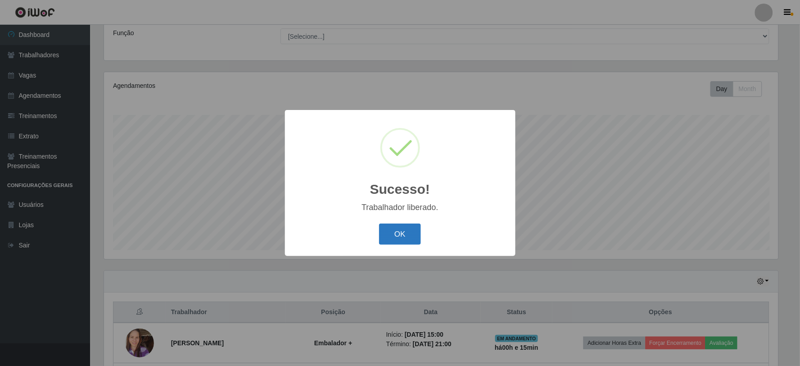
click at [397, 235] on button "OK" at bounding box center [400, 233] width 42 height 21
